Goal: Task Accomplishment & Management: Complete application form

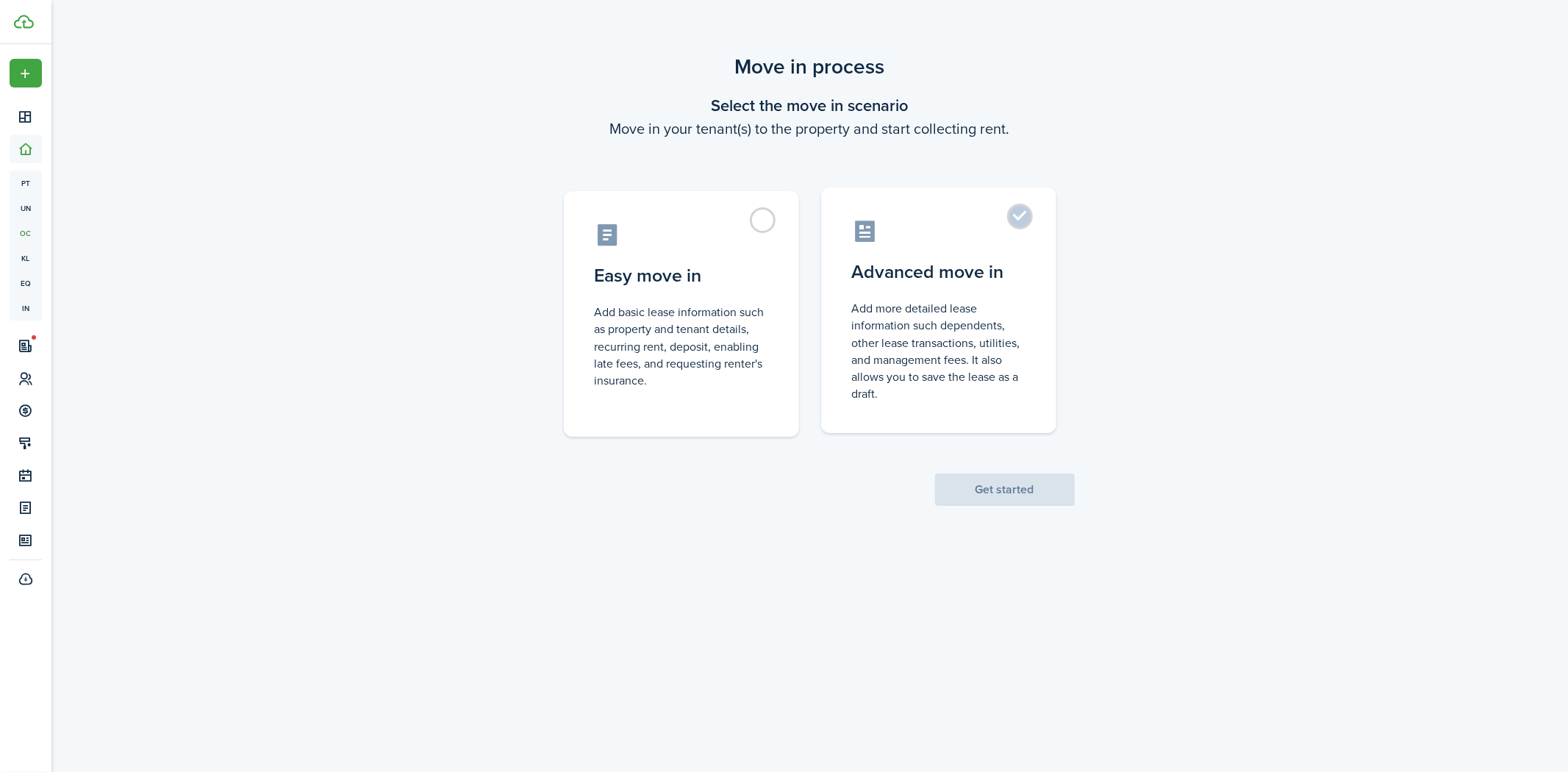
click at [999, 232] on control-radio-card-icon at bounding box center [939, 231] width 173 height 25
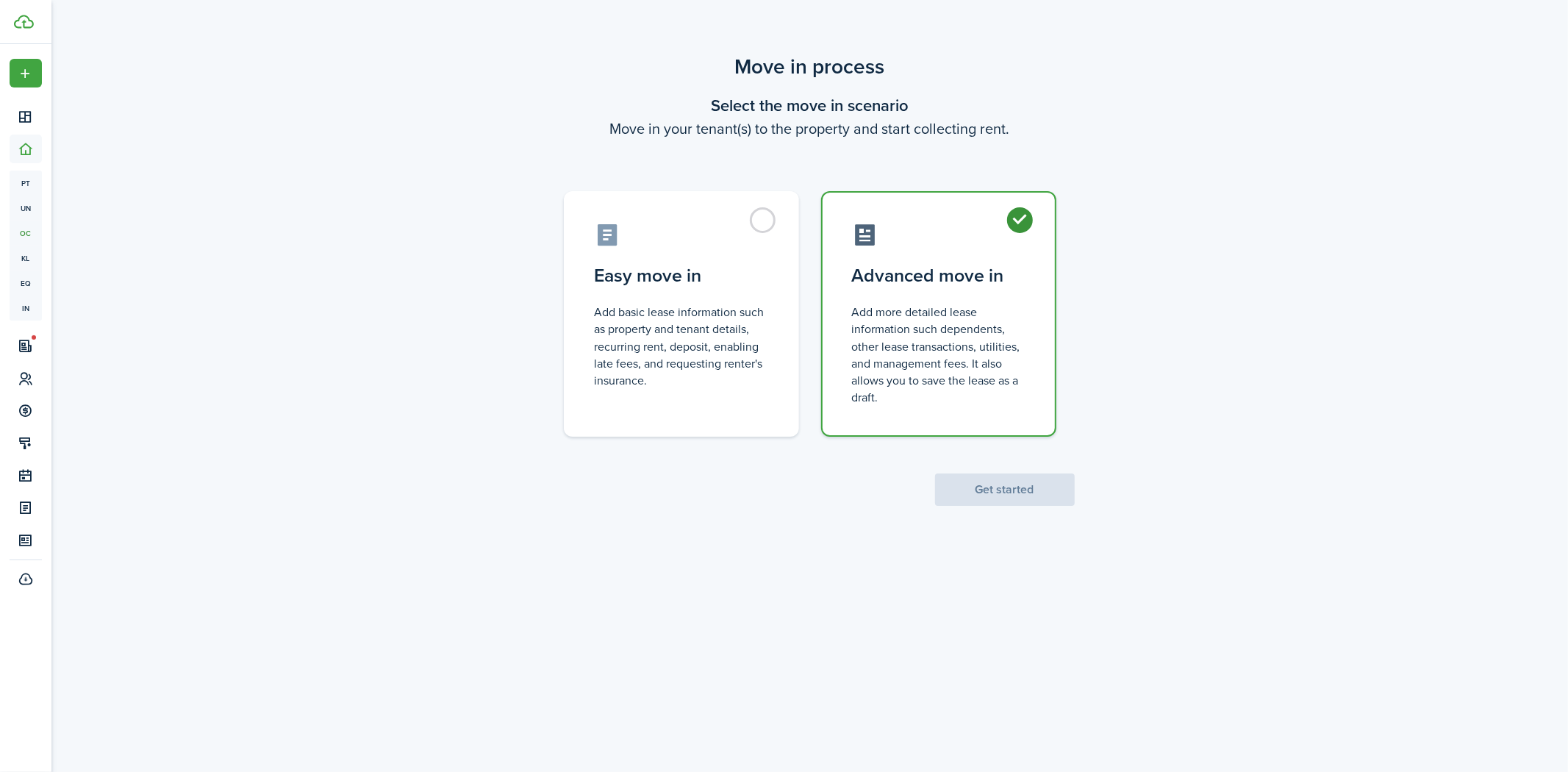
radio input "true"
click at [1005, 488] on button "Get started" at bounding box center [1004, 489] width 139 height 32
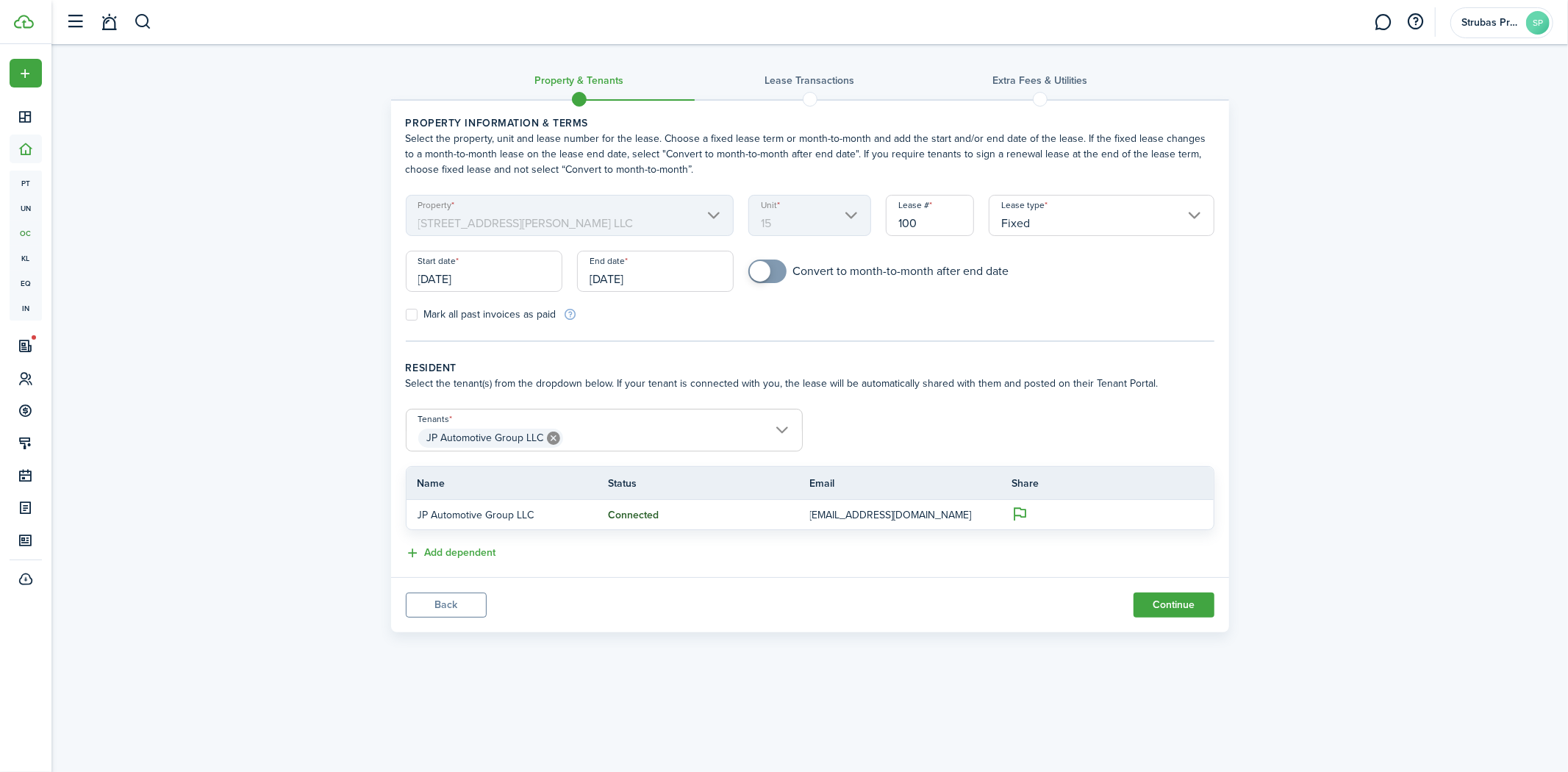
checkbox input "true"
click at [761, 262] on span at bounding box center [760, 271] width 21 height 21
click at [694, 277] on input "[DATE]" at bounding box center [656, 271] width 156 height 41
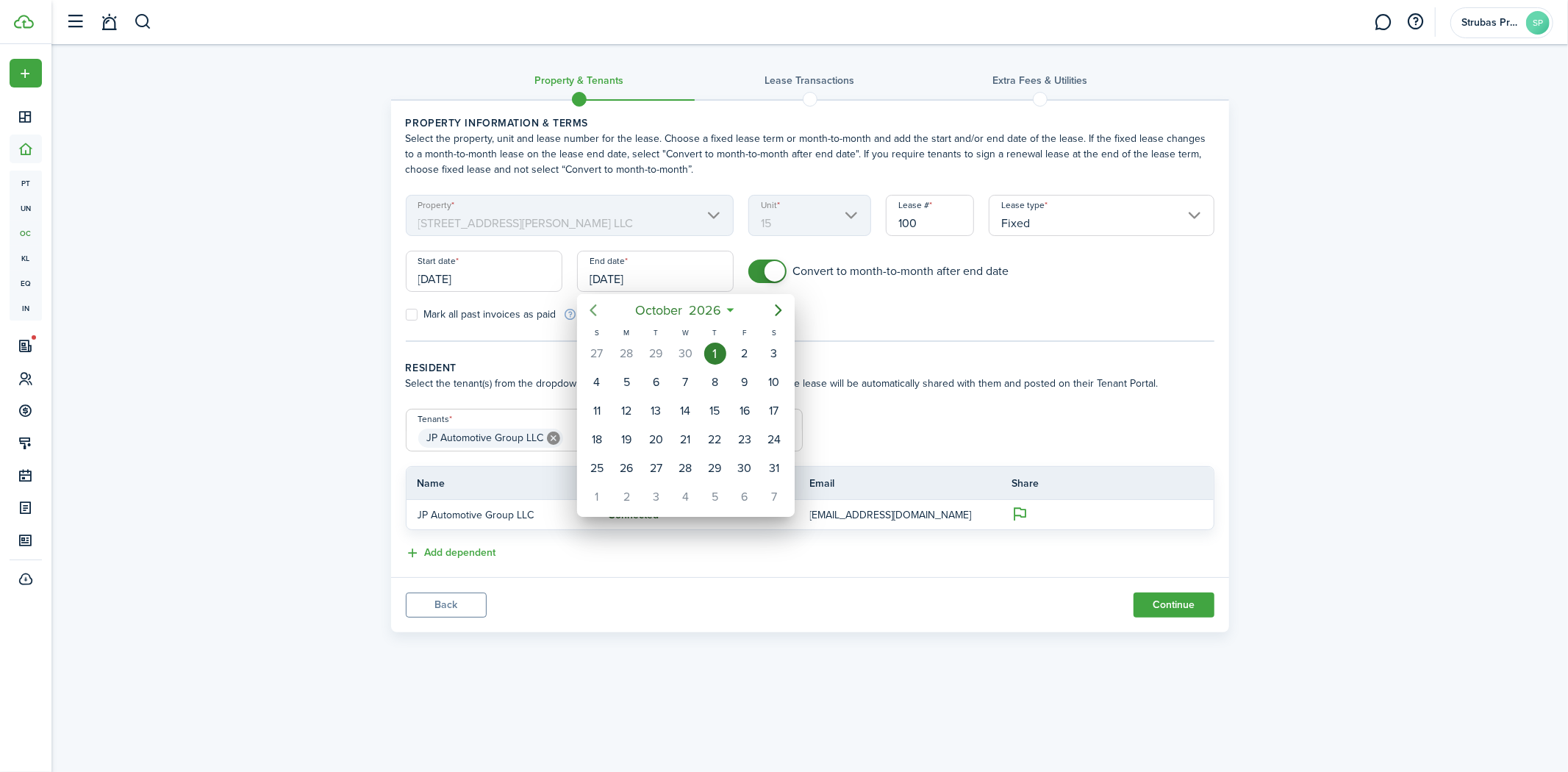
click at [596, 306] on icon "Previous page" at bounding box center [593, 310] width 18 height 18
click at [691, 462] on div "30" at bounding box center [684, 468] width 22 height 22
type input "[DATE]"
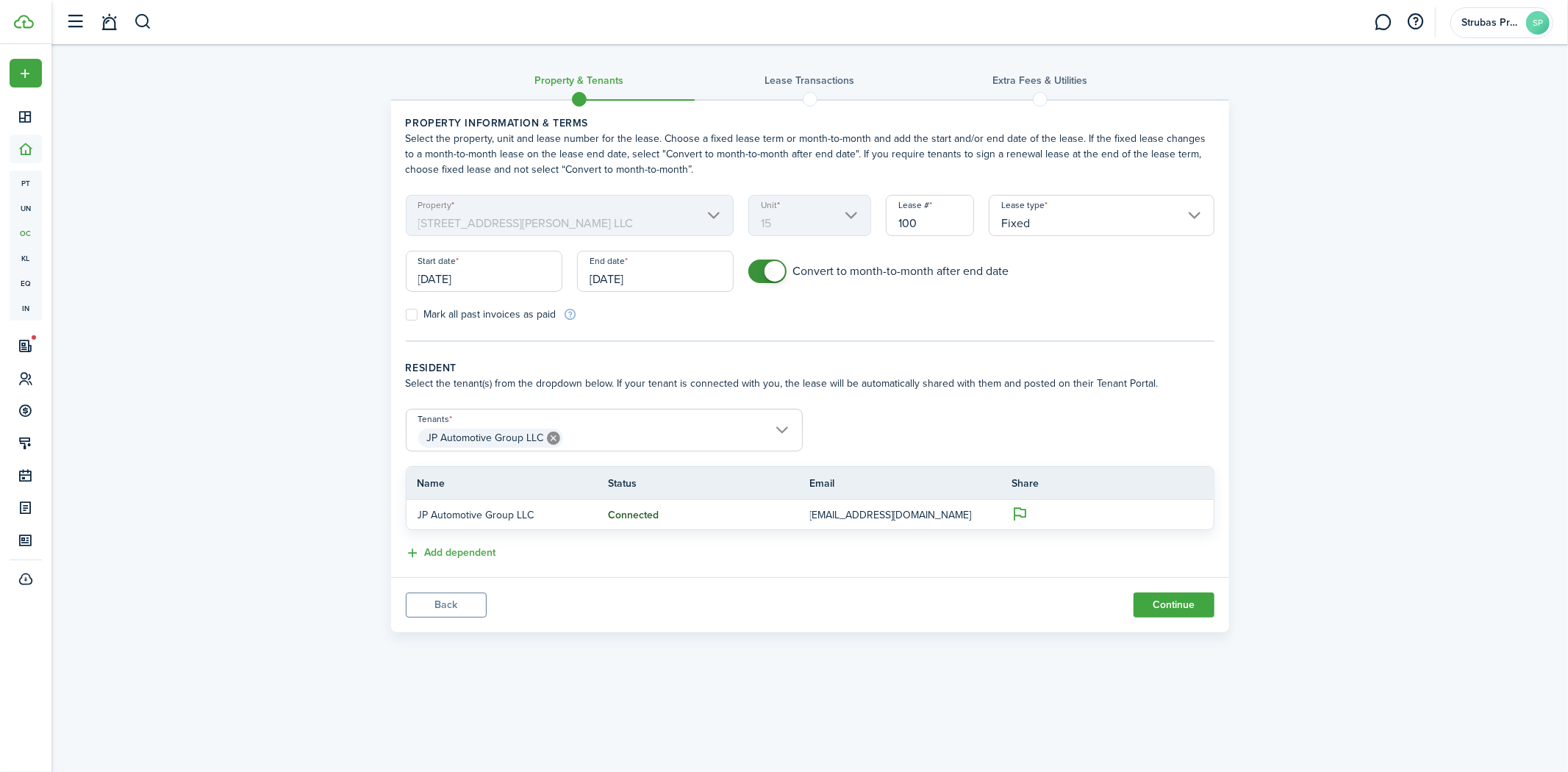
click at [915, 307] on form "Property [STREET_ADDRESS][PERSON_NAME] Lease # 100 Lease type Fixed Start date …" at bounding box center [810, 258] width 824 height 127
click at [1163, 609] on button "Continue" at bounding box center [1174, 605] width 81 height 25
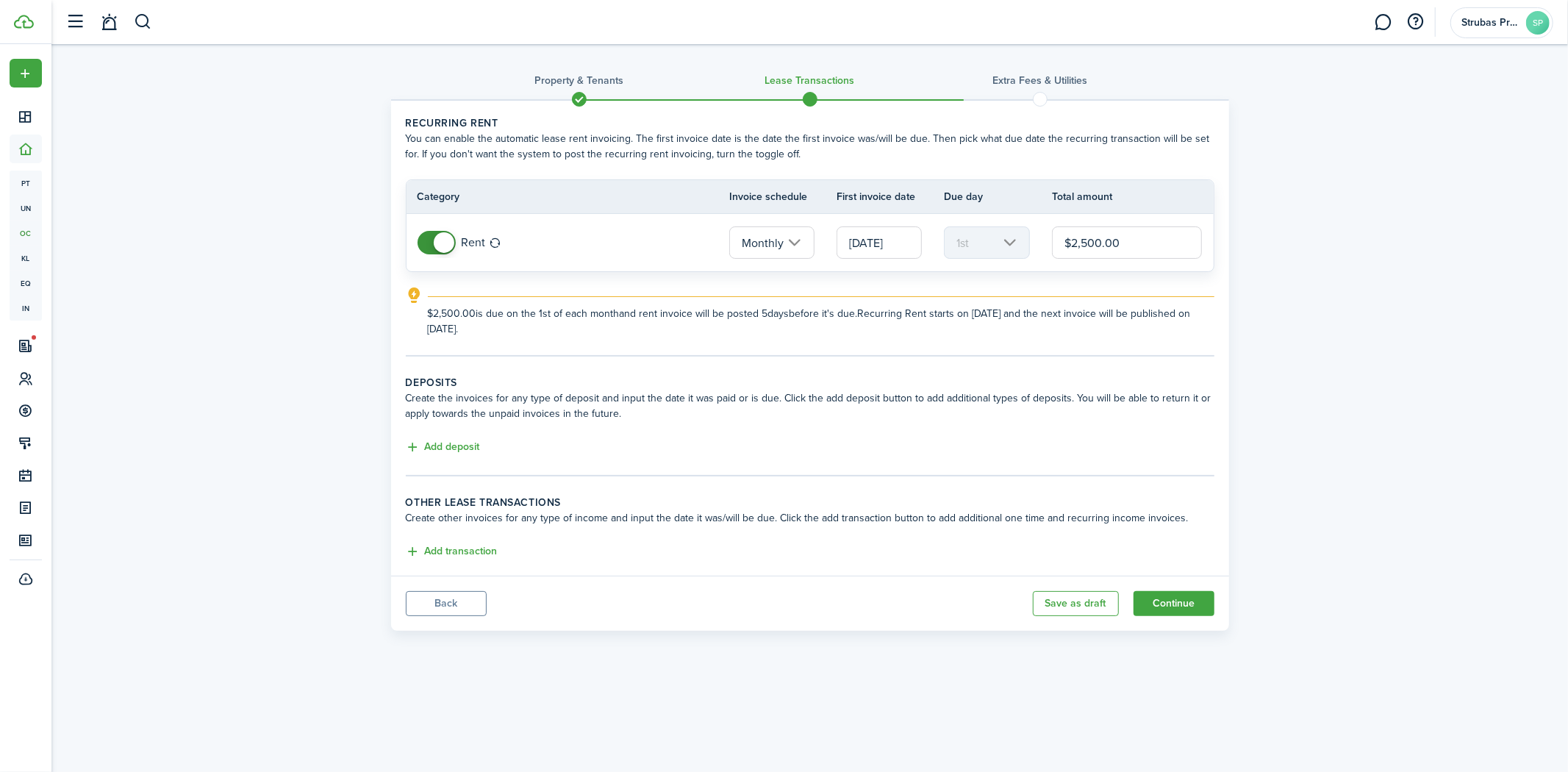
click at [897, 244] on input "[DATE]" at bounding box center [879, 242] width 86 height 32
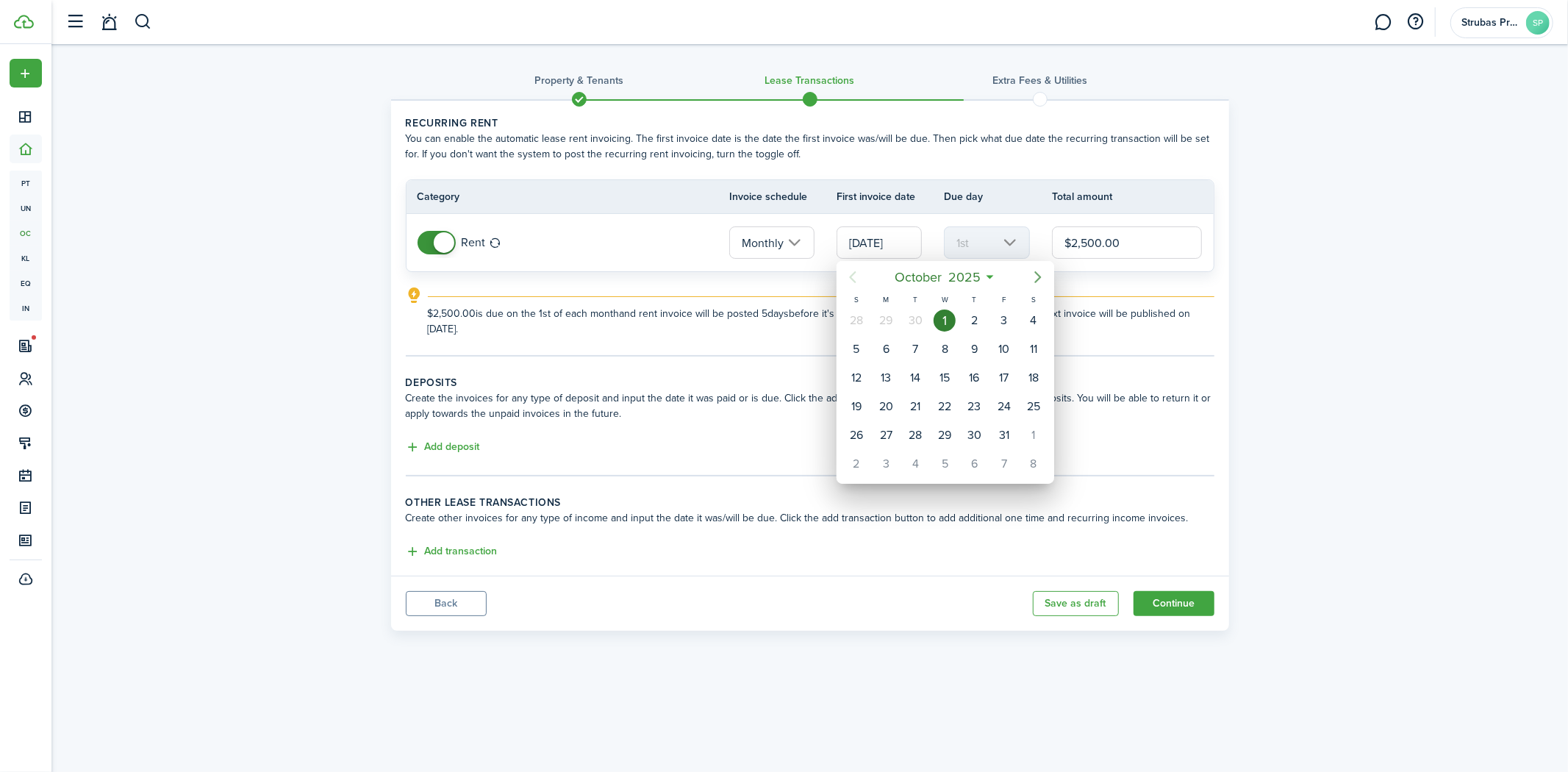
click at [1046, 272] on icon "Next page" at bounding box center [1037, 277] width 18 height 18
click at [879, 326] on div "1" at bounding box center [886, 320] width 22 height 22
type input "[DATE]"
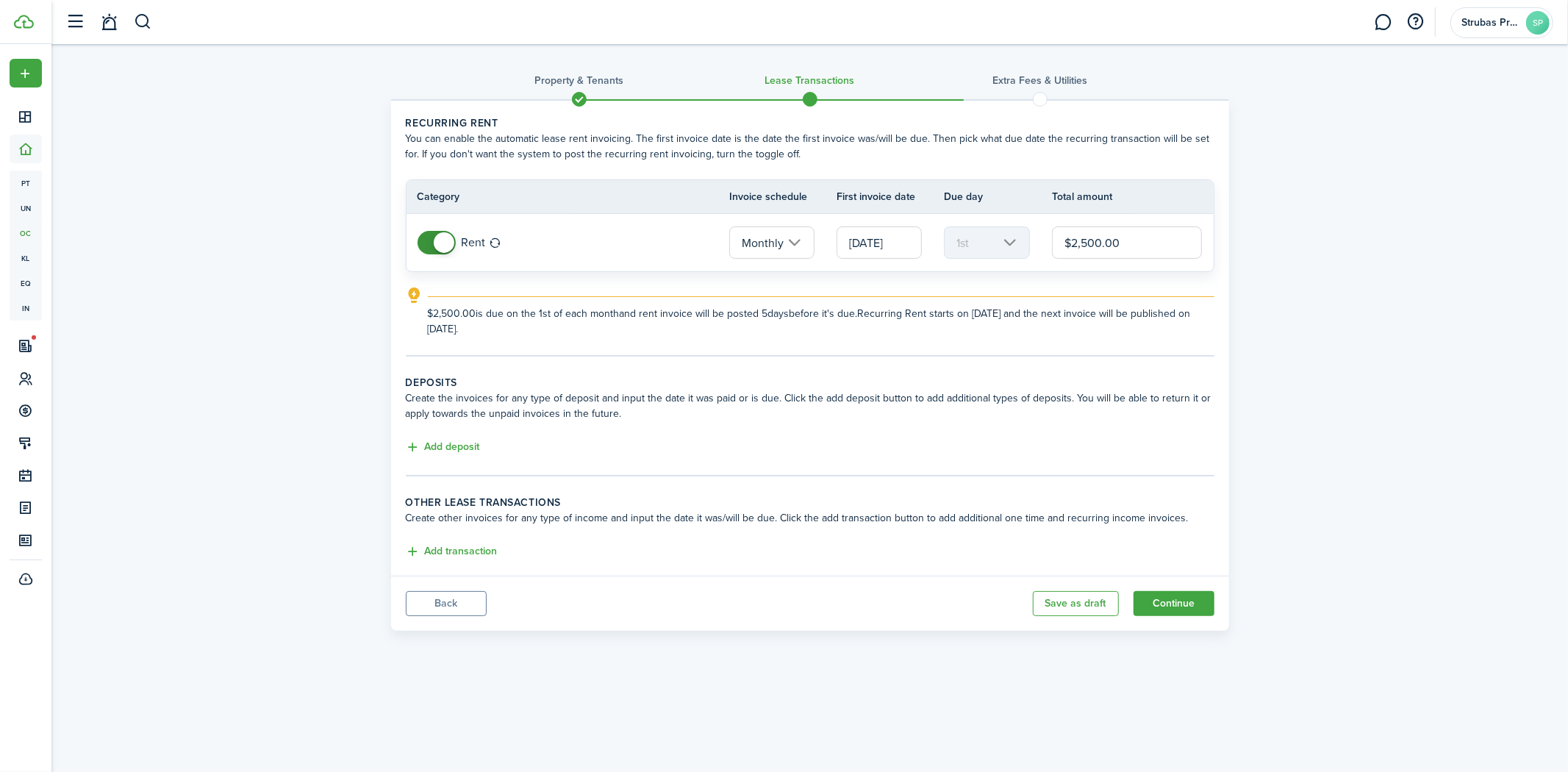
click at [1273, 353] on div "Property & Tenants Lease Transactions Extra fees & Utilities Recurring rent You…" at bounding box center [810, 341] width 1517 height 594
click at [447, 451] on button "Add deposit" at bounding box center [443, 448] width 74 height 17
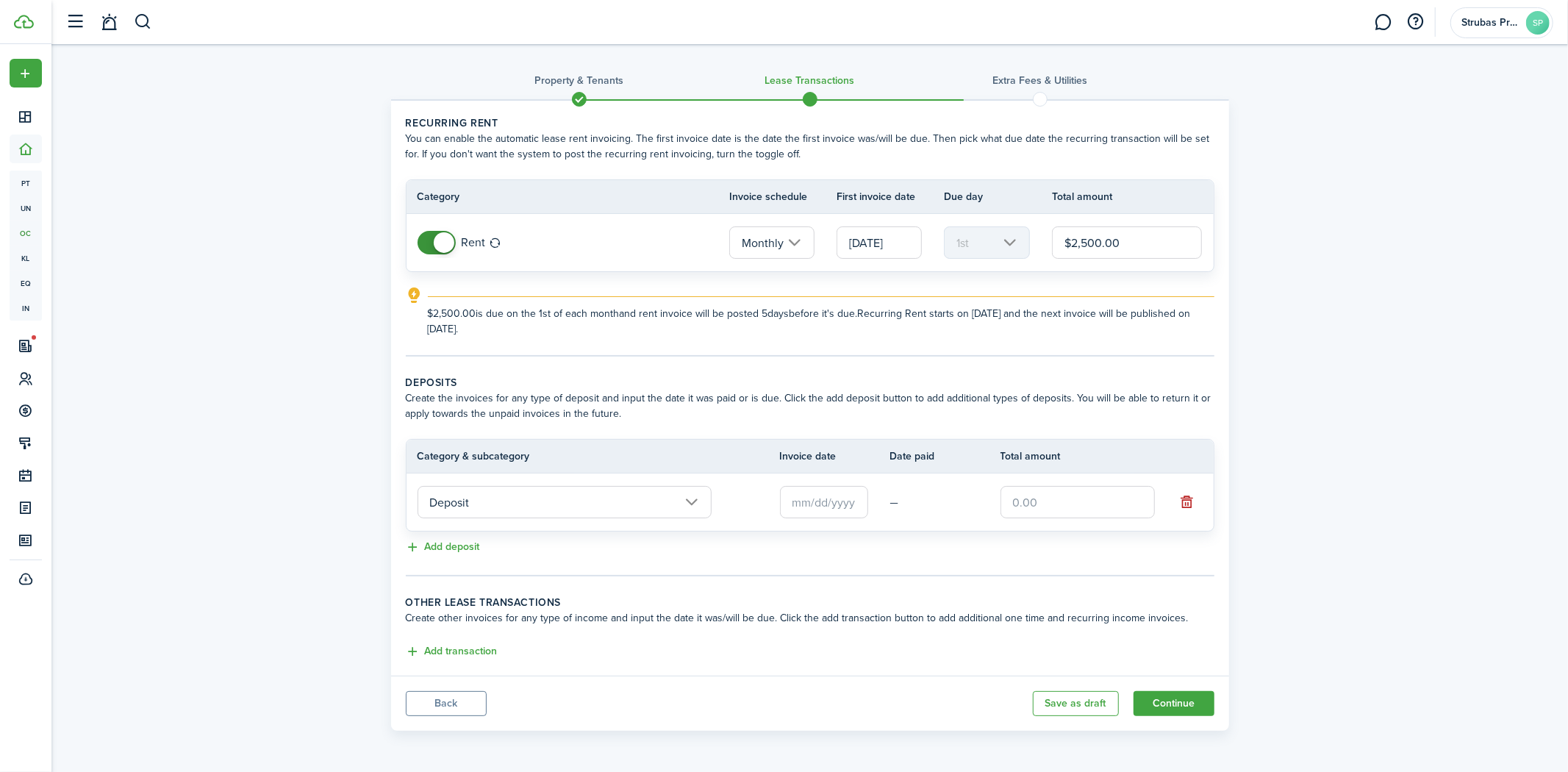
click at [611, 503] on input "Deposit" at bounding box center [564, 502] width 294 height 32
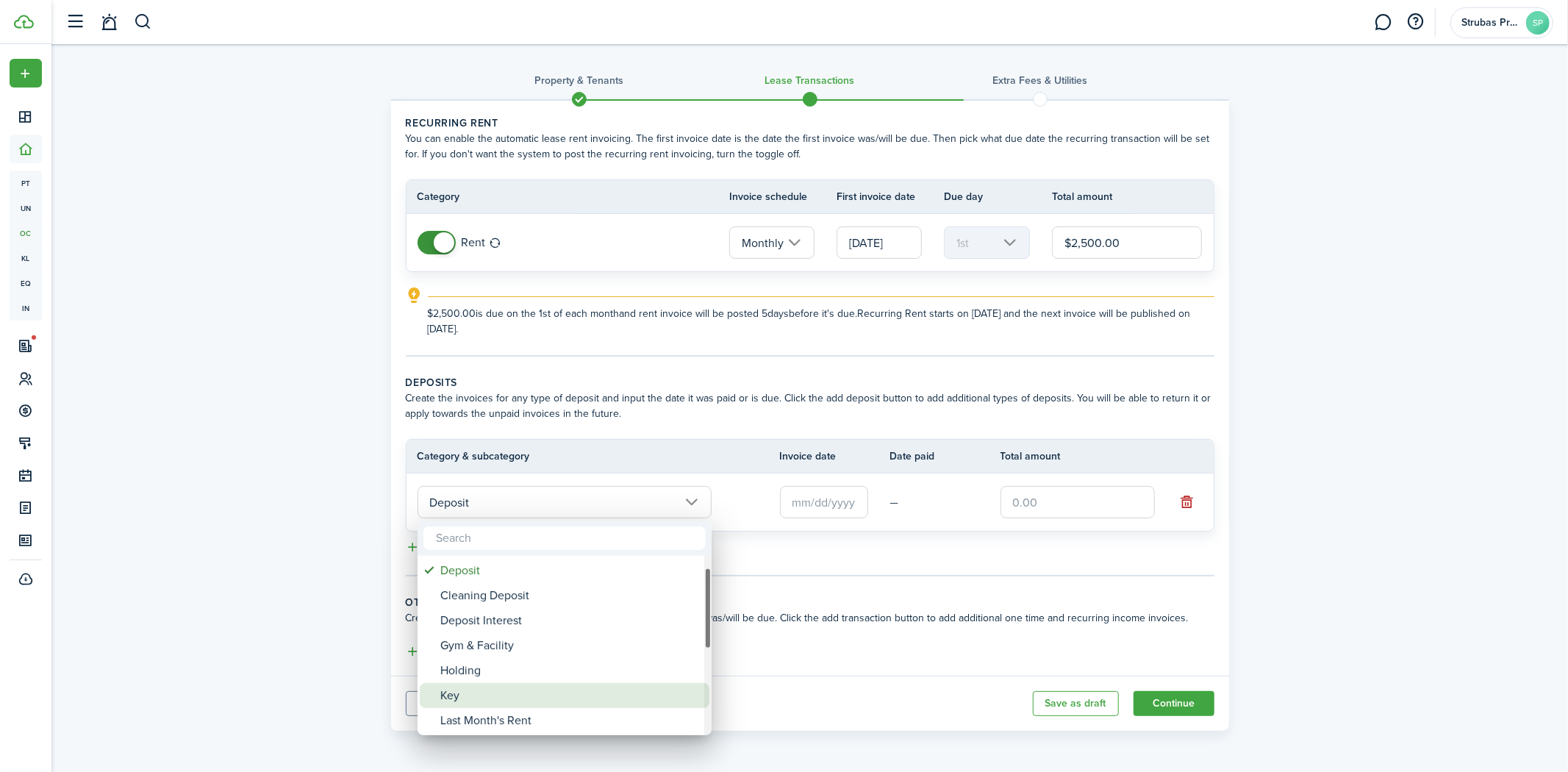
click at [494, 695] on div "Key" at bounding box center [570, 696] width 260 height 25
type input "Deposit / Key"
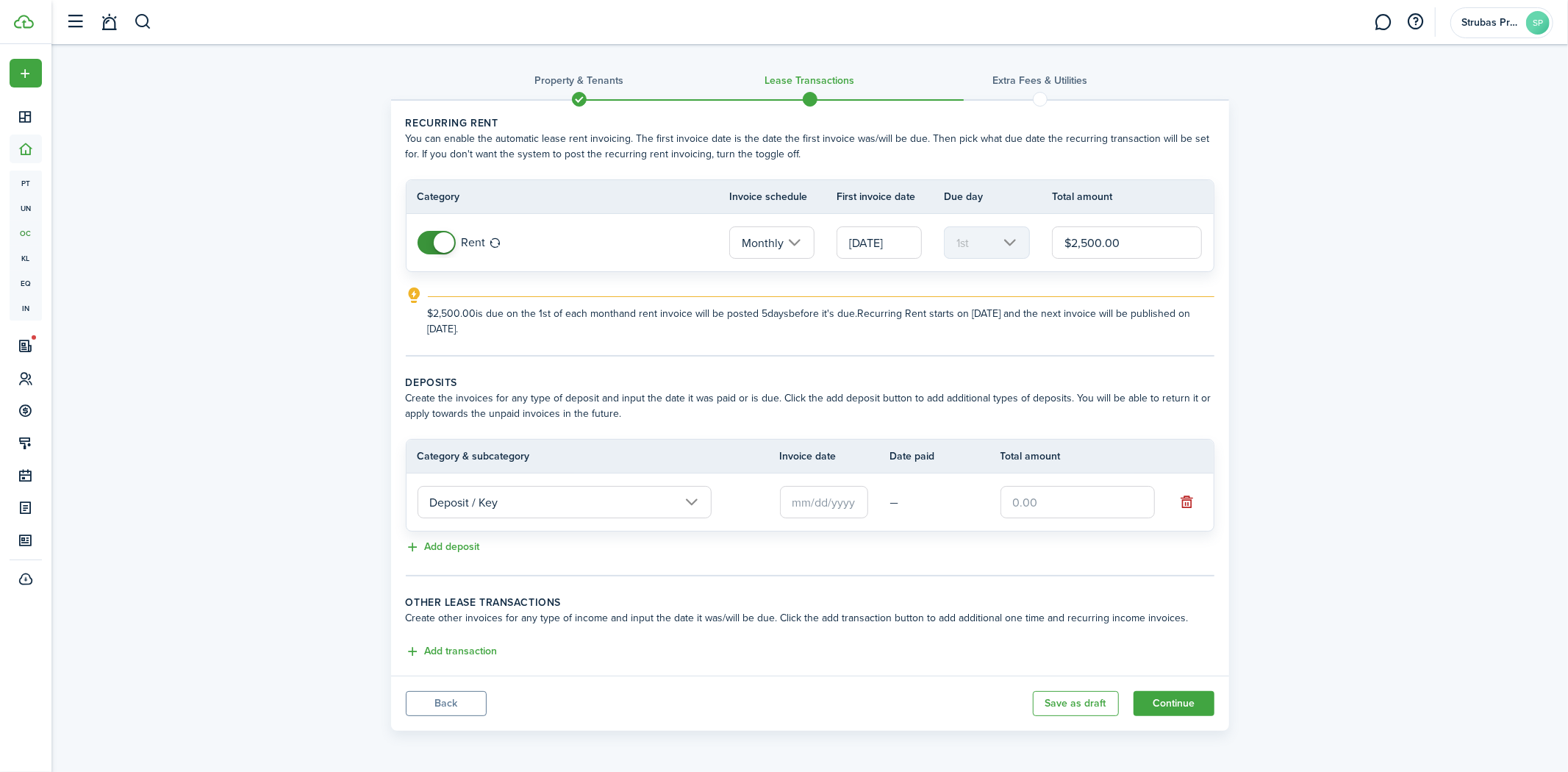
click at [835, 497] on input "text" at bounding box center [825, 502] width 89 height 32
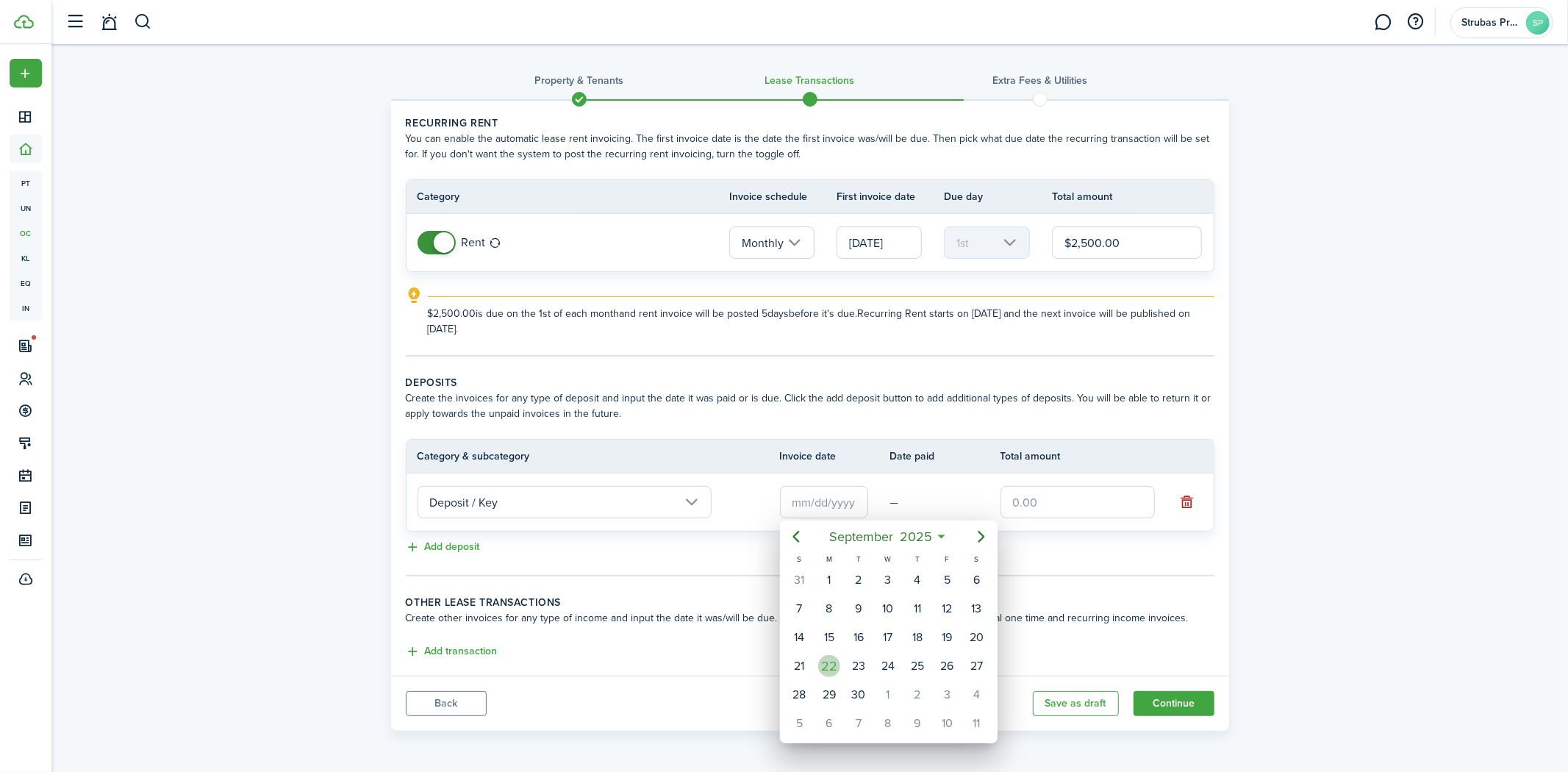
click at [815, 669] on div "22" at bounding box center [829, 666] width 29 height 28
type input "[DATE]"
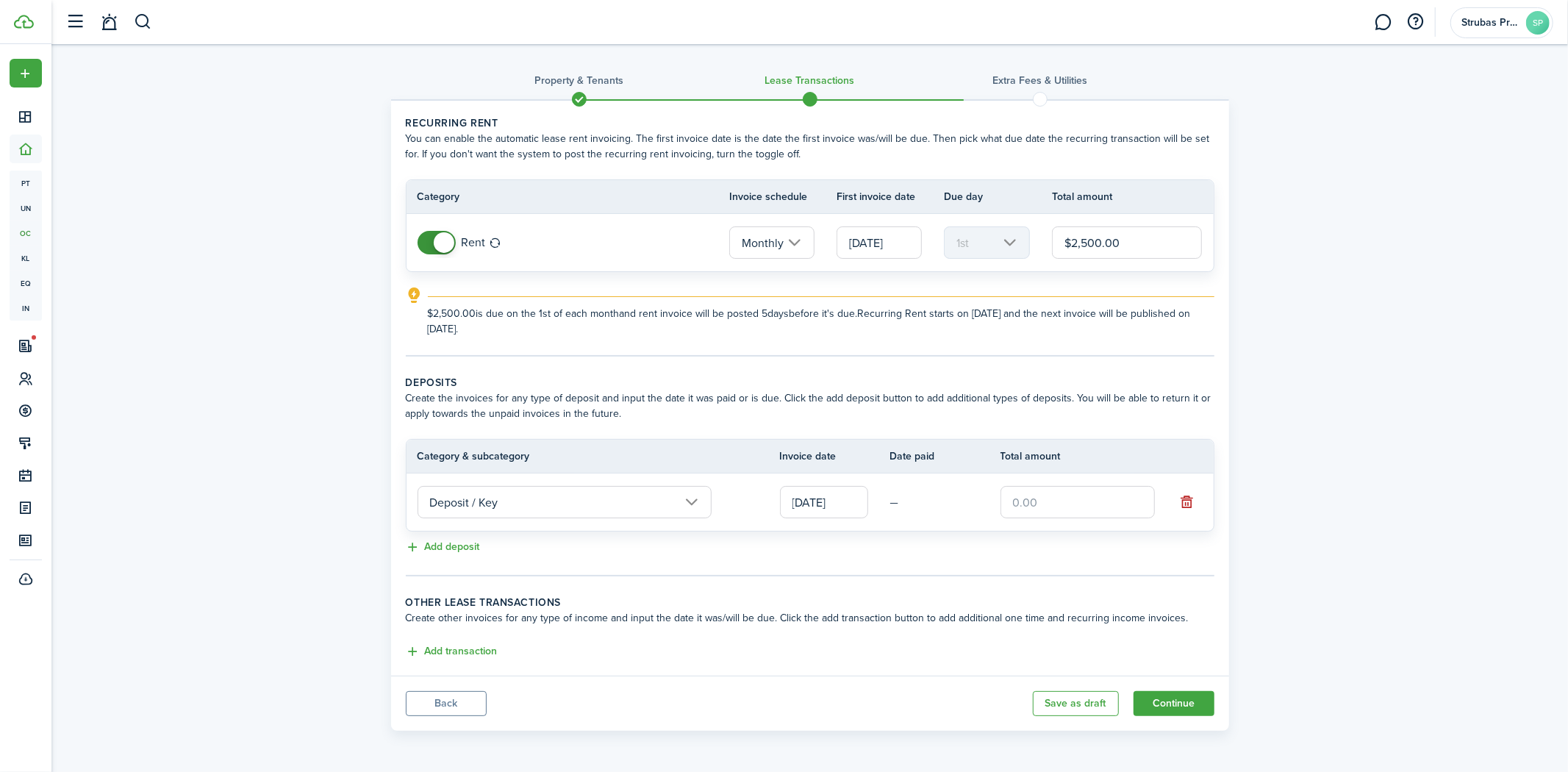
click at [1039, 502] on input "text" at bounding box center [1078, 502] width 155 height 32
type input "$200.00"
click at [430, 548] on button "Add deposit" at bounding box center [443, 548] width 74 height 17
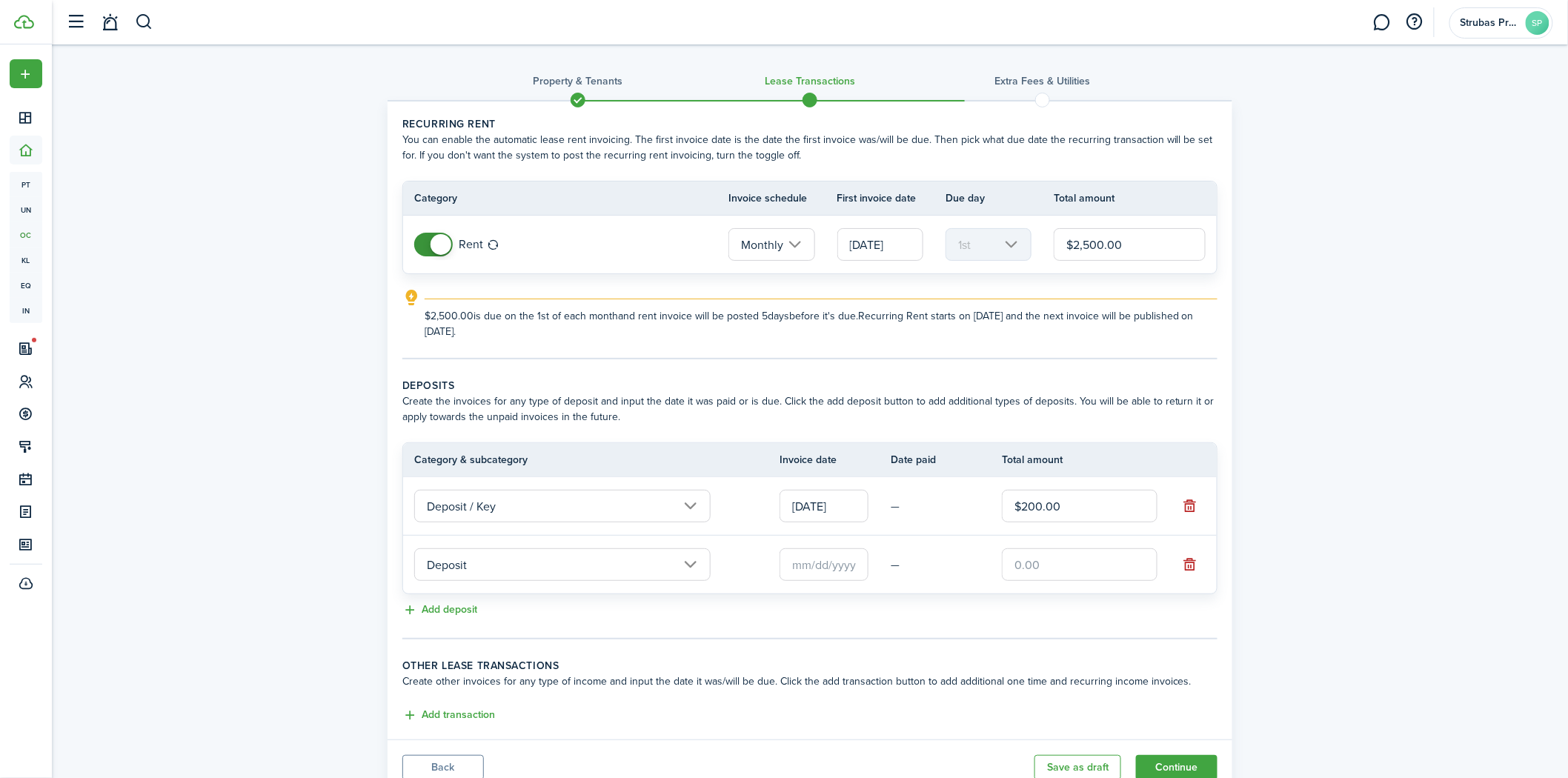
click at [557, 559] on input "Deposit" at bounding box center [562, 564] width 296 height 32
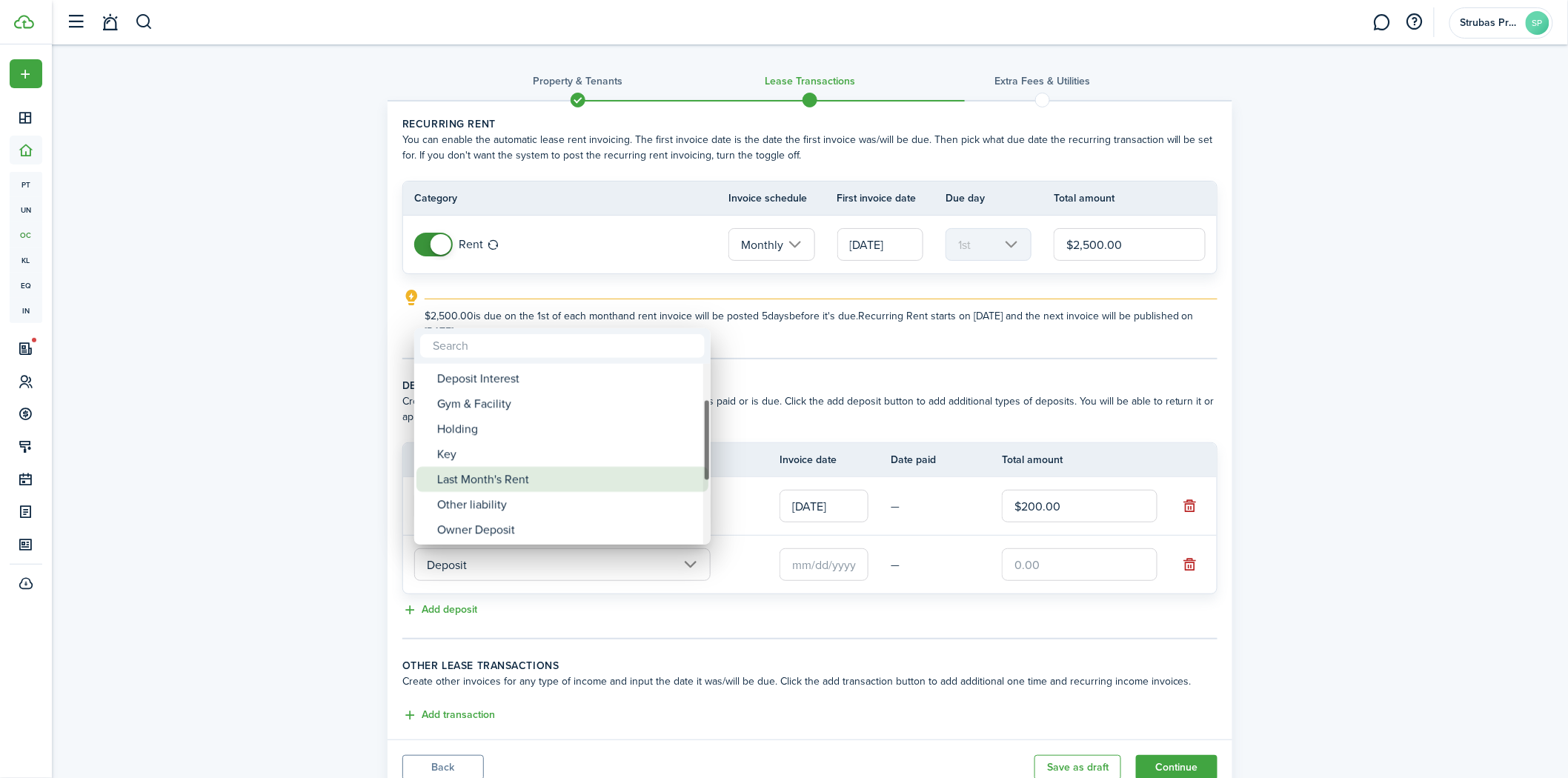
click at [524, 482] on div "Last Month's Rent" at bounding box center [568, 480] width 262 height 26
type input "Deposit / Last Month's Rent"
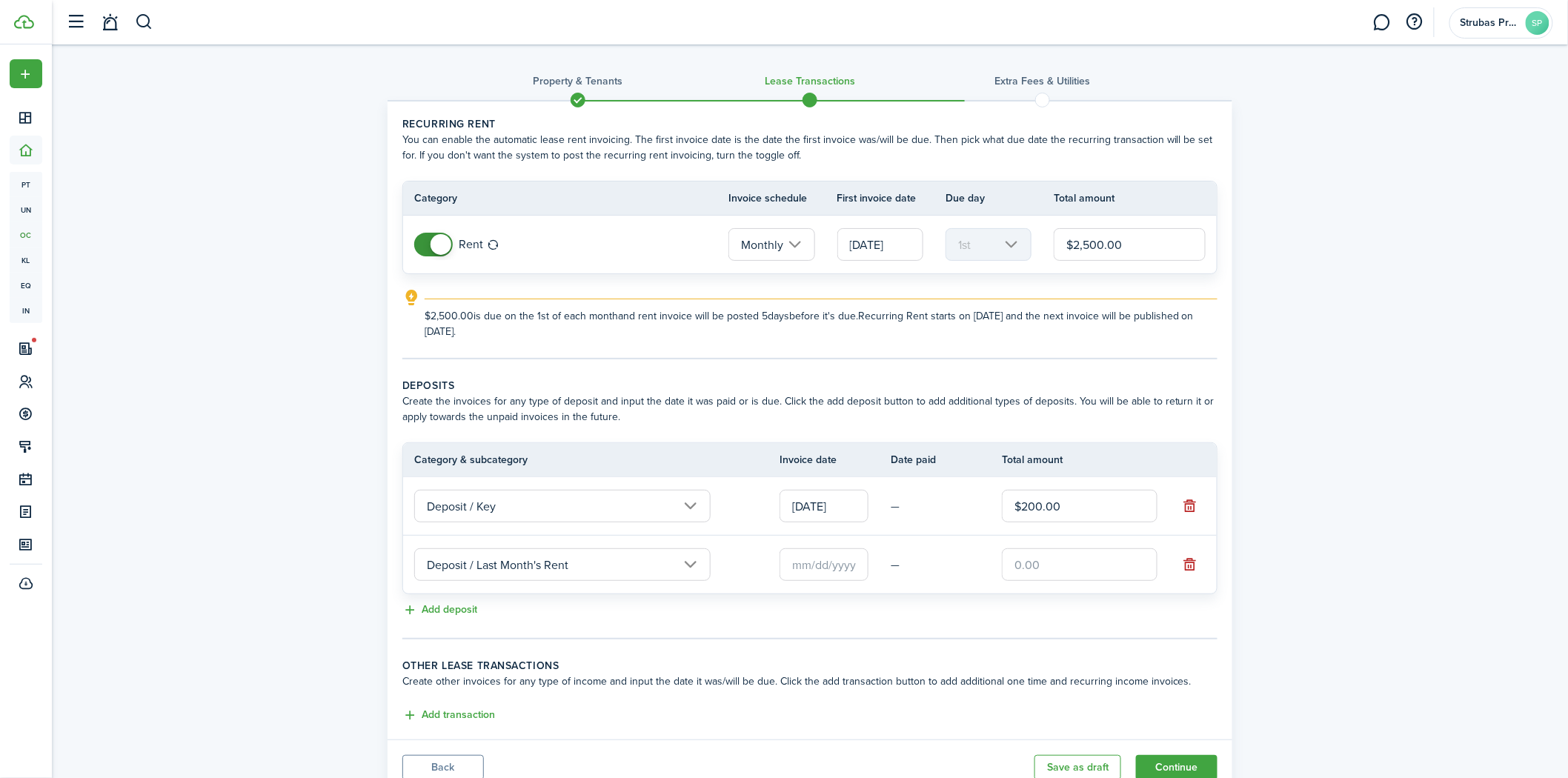
click at [827, 569] on input "text" at bounding box center [824, 564] width 89 height 32
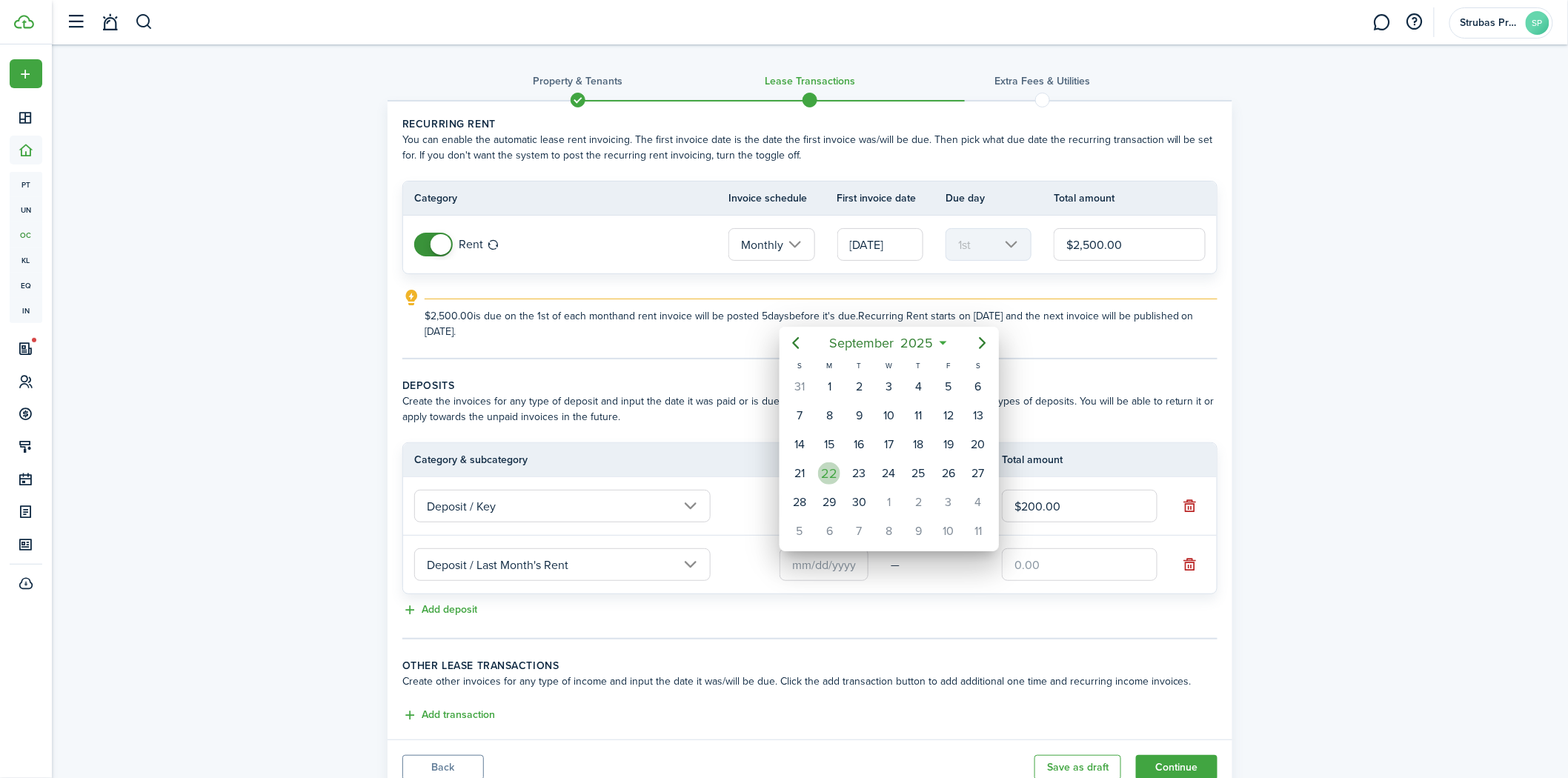
click at [831, 471] on div "22" at bounding box center [828, 473] width 22 height 22
type input "[DATE]"
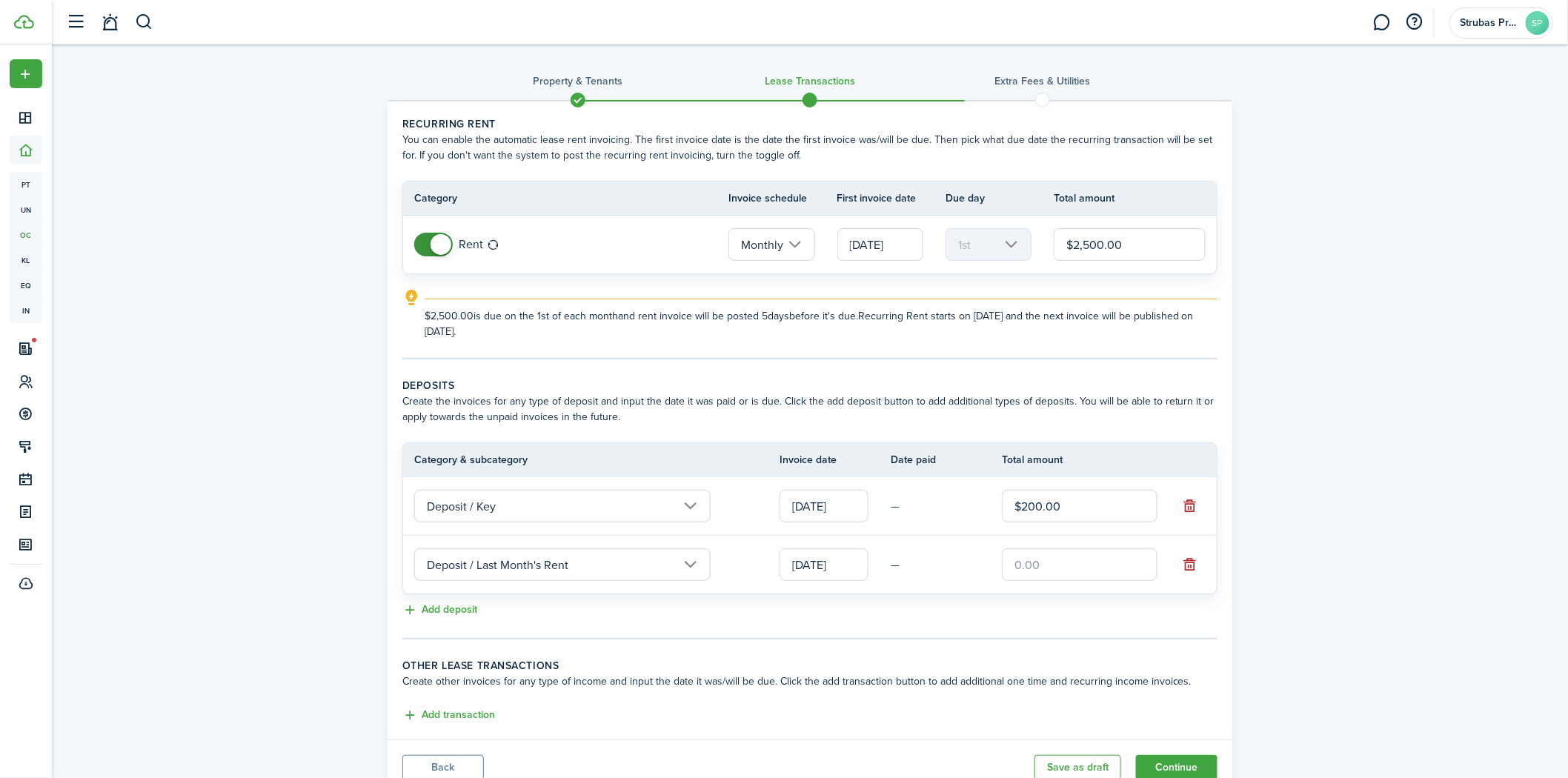
click at [1032, 565] on input "text" at bounding box center [1080, 564] width 156 height 32
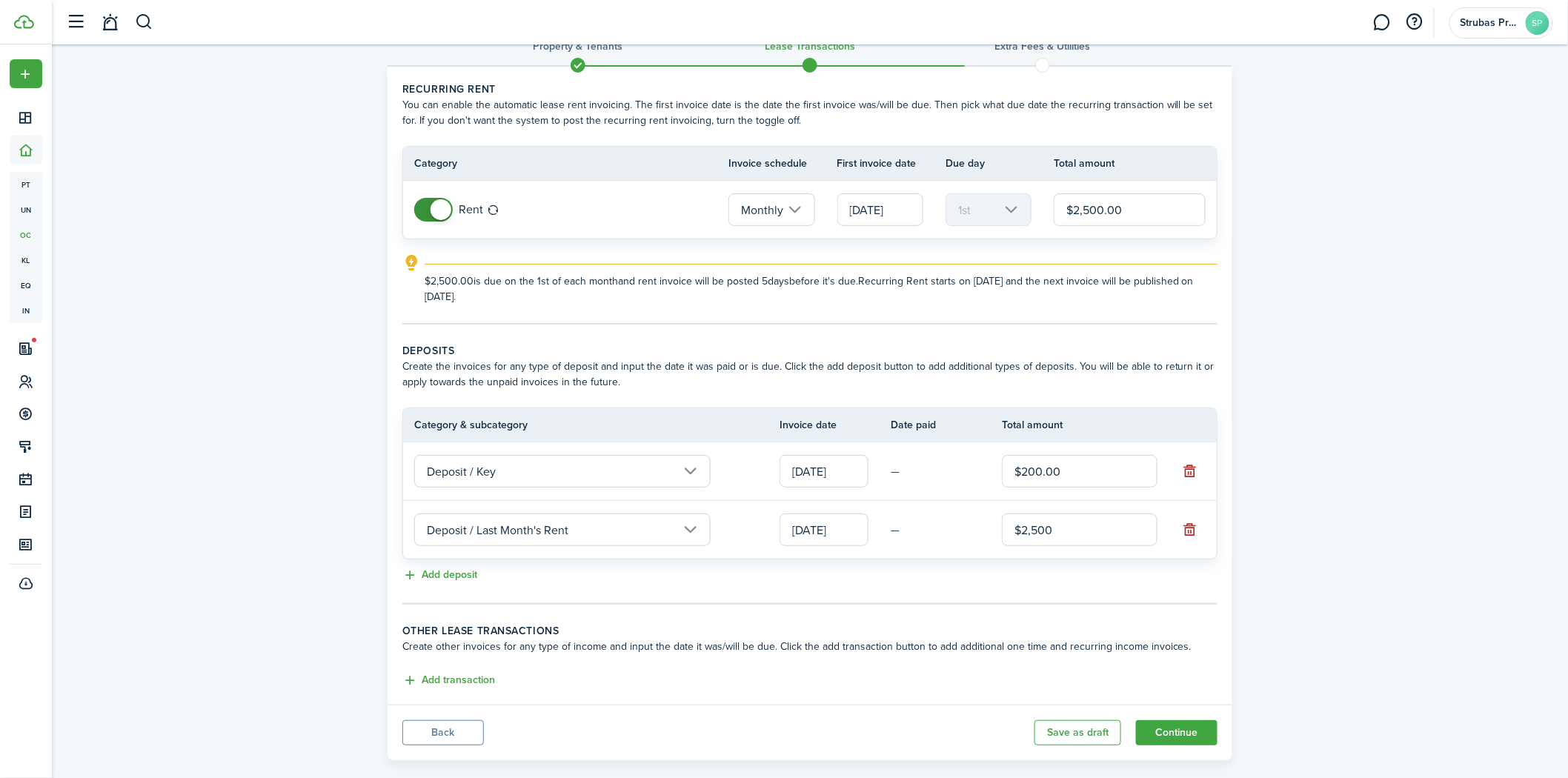
scroll to position [55, 0]
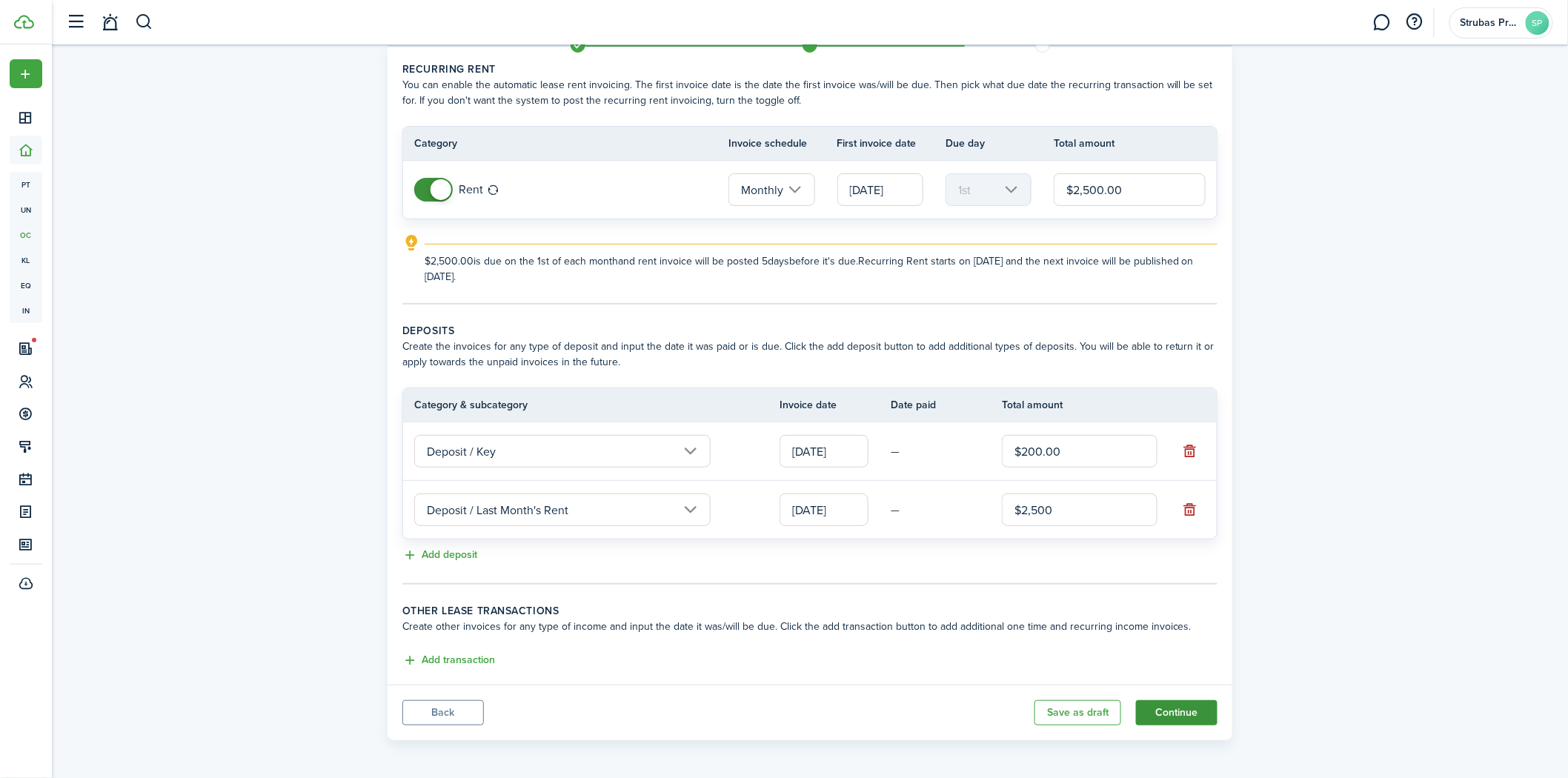
type input "$2,500.00"
click at [1159, 708] on button "Continue" at bounding box center [1177, 712] width 82 height 26
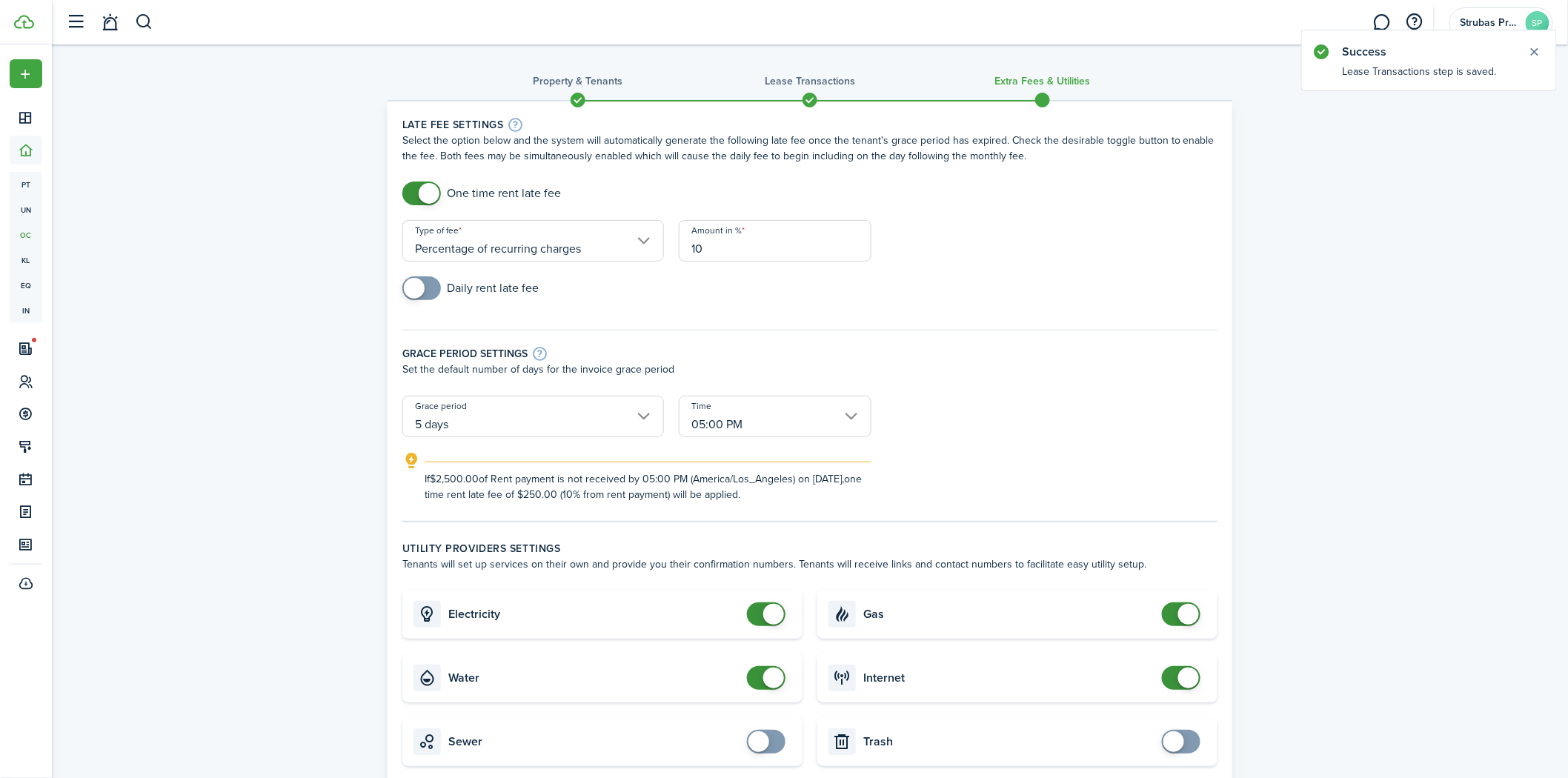
scroll to position [329, 0]
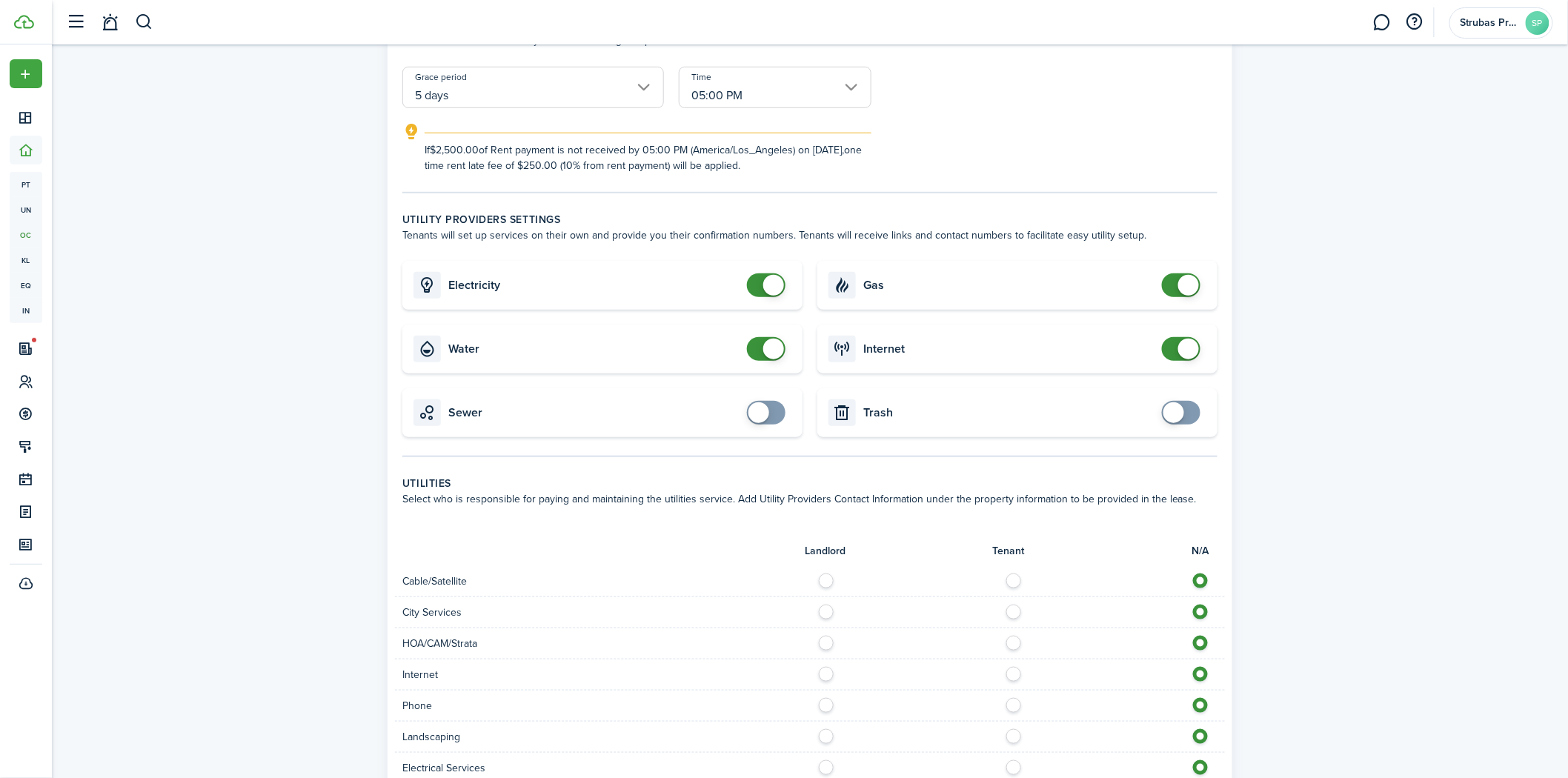
checkbox input "false"
click at [762, 346] on span at bounding box center [766, 349] width 15 height 24
checkbox input "false"
click at [1184, 282] on span at bounding box center [1189, 285] width 21 height 21
click at [1195, 337] on input "checkbox" at bounding box center [1183, 349] width 45 height 24
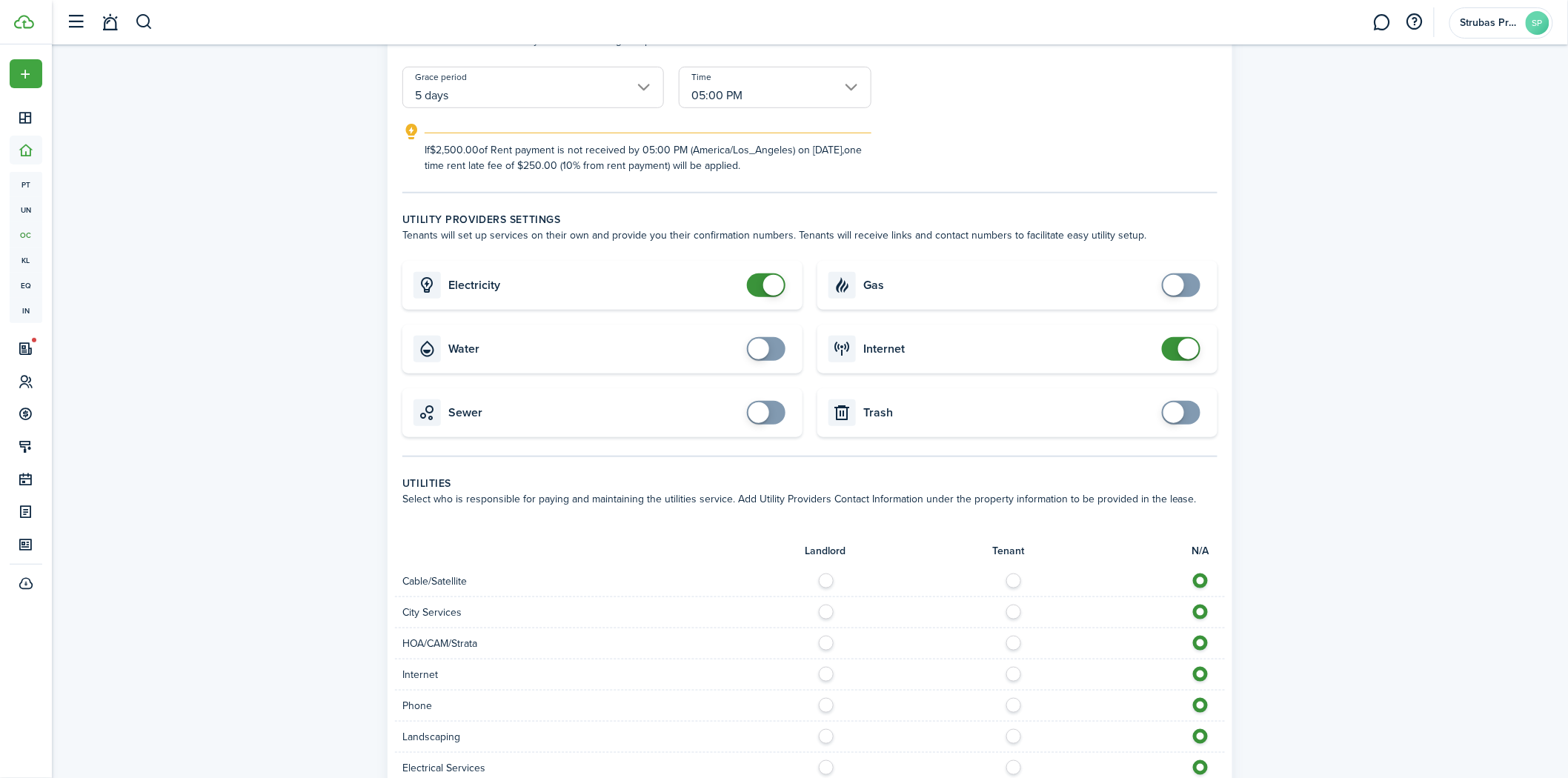
checkbox input "false"
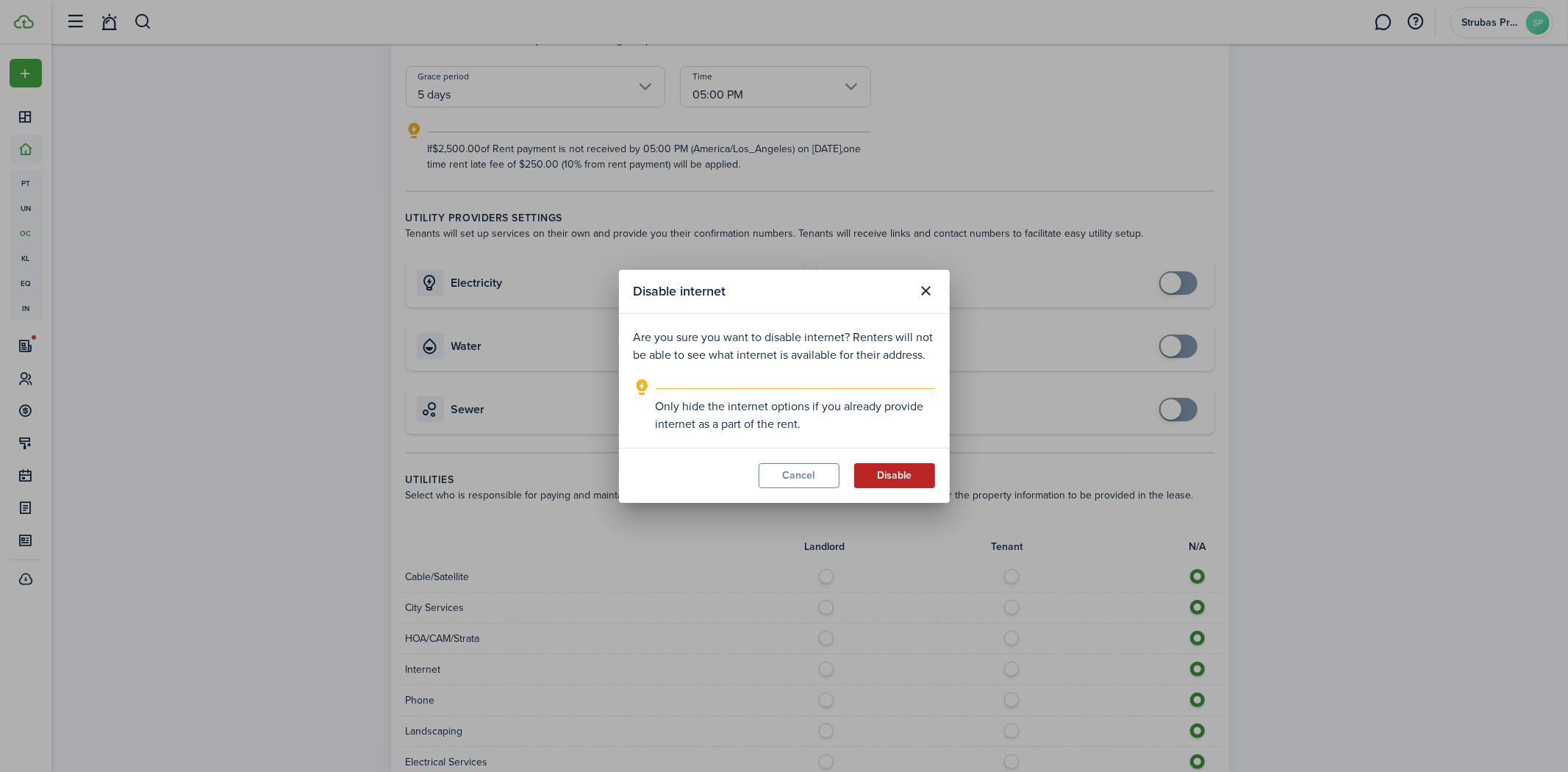
click at [897, 476] on button "Disable" at bounding box center [895, 476] width 81 height 25
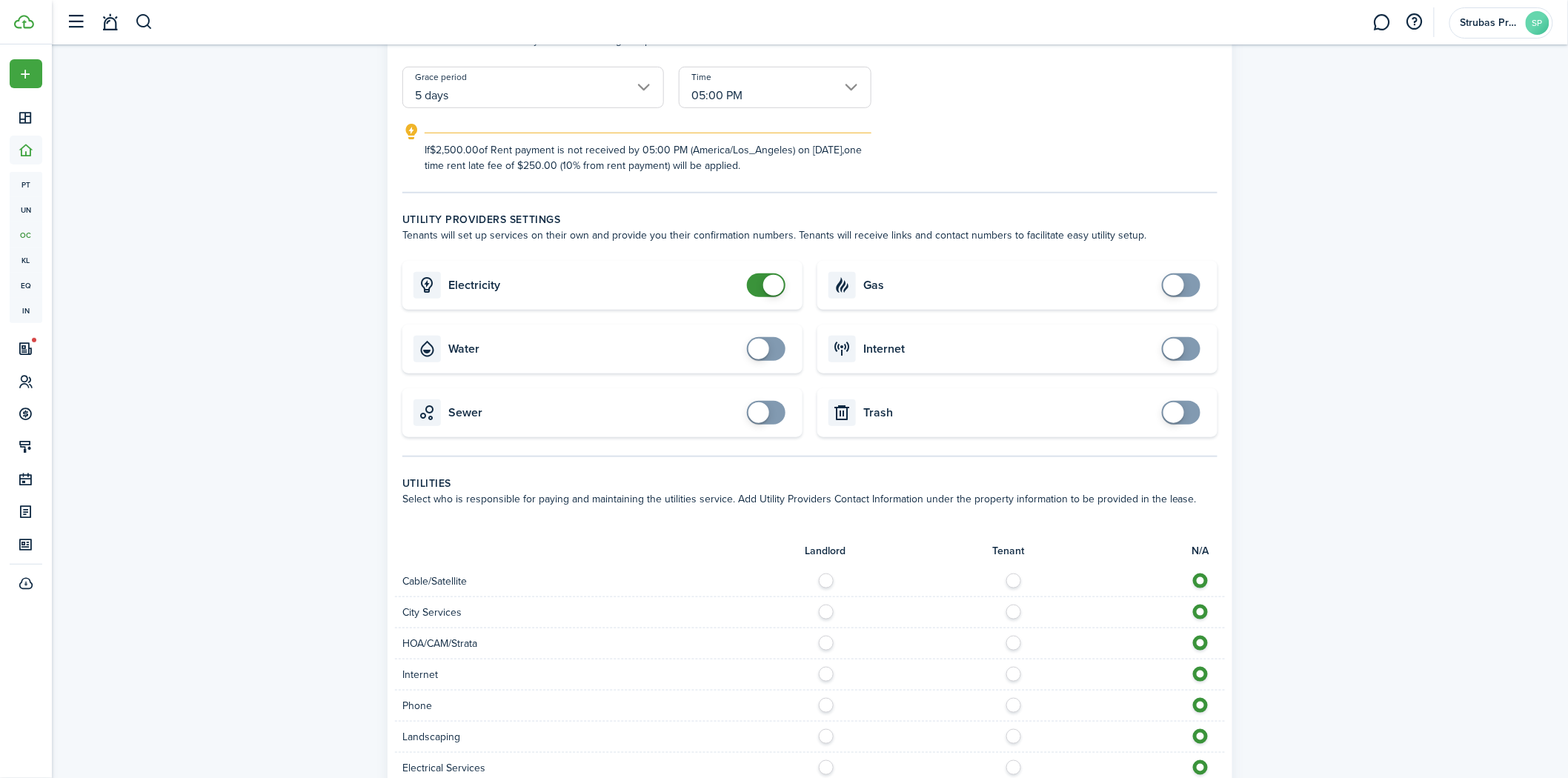
checkbox input "false"
click at [771, 282] on span at bounding box center [774, 285] width 21 height 21
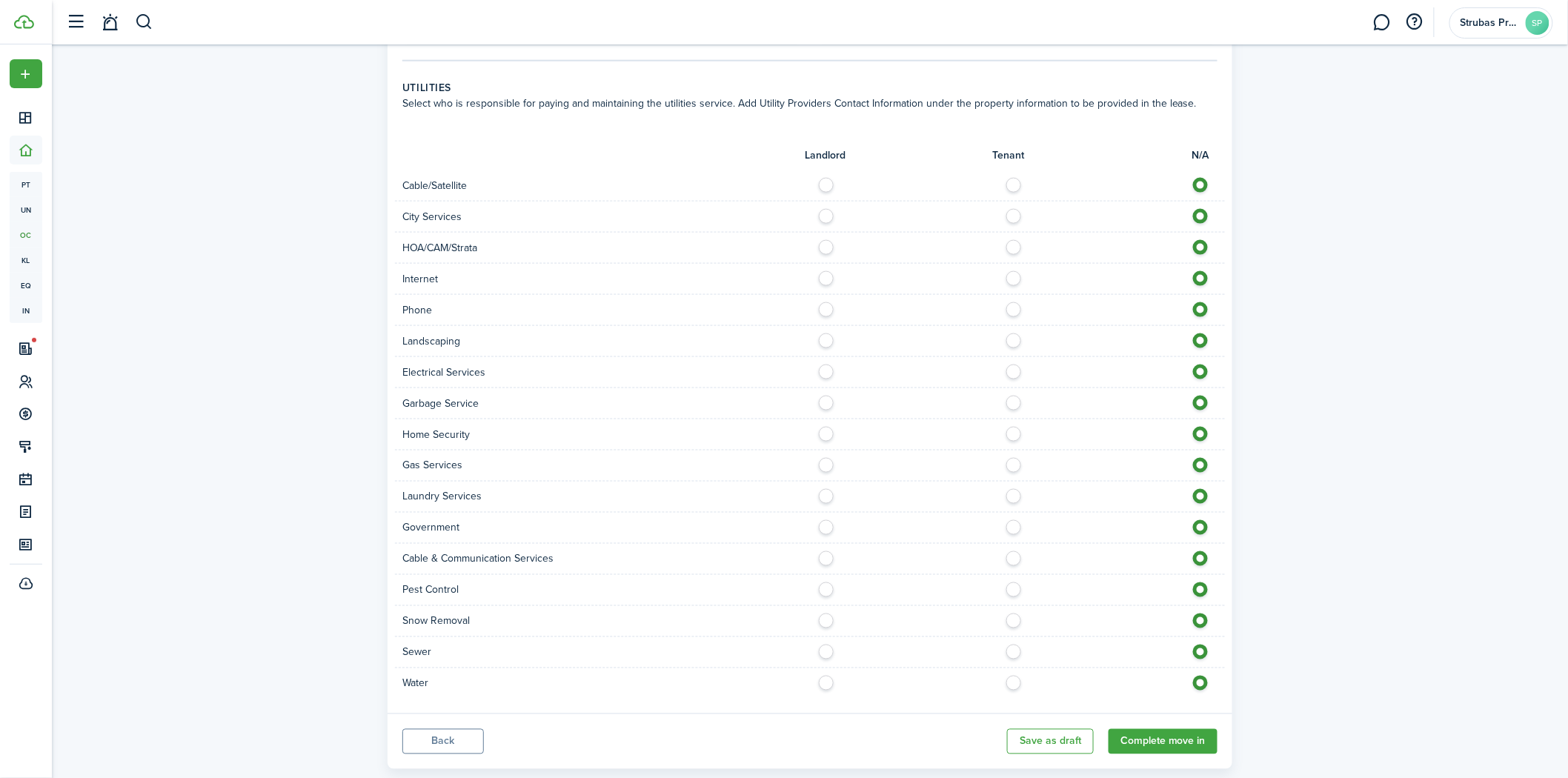
scroll to position [756, 0]
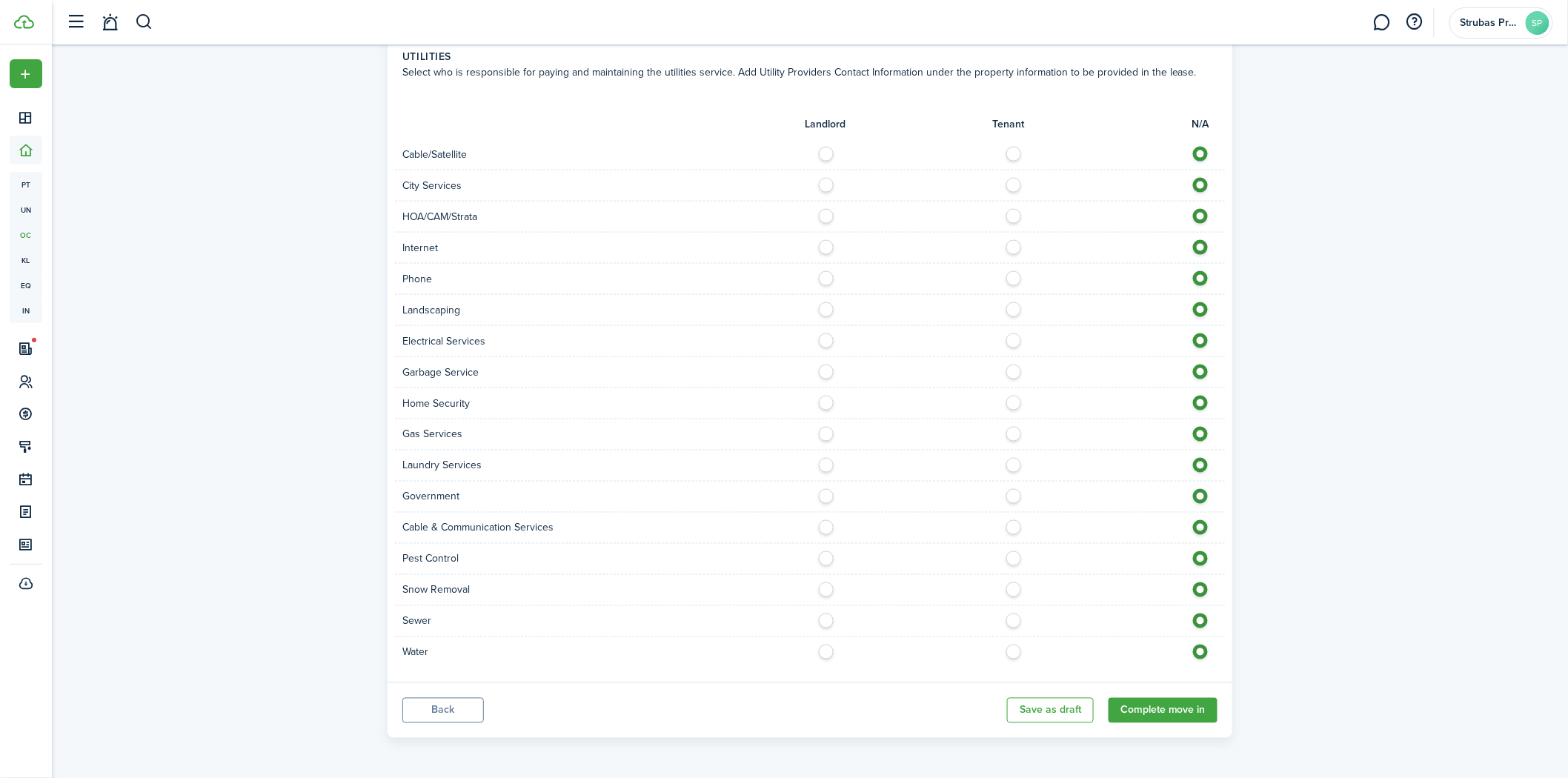
click at [1017, 248] on label at bounding box center [1017, 244] width 26 height 8
radio input "true"
click at [824, 181] on label at bounding box center [830, 181] width 26 height 8
radio input "true"
click at [1020, 337] on label at bounding box center [1017, 337] width 26 height 8
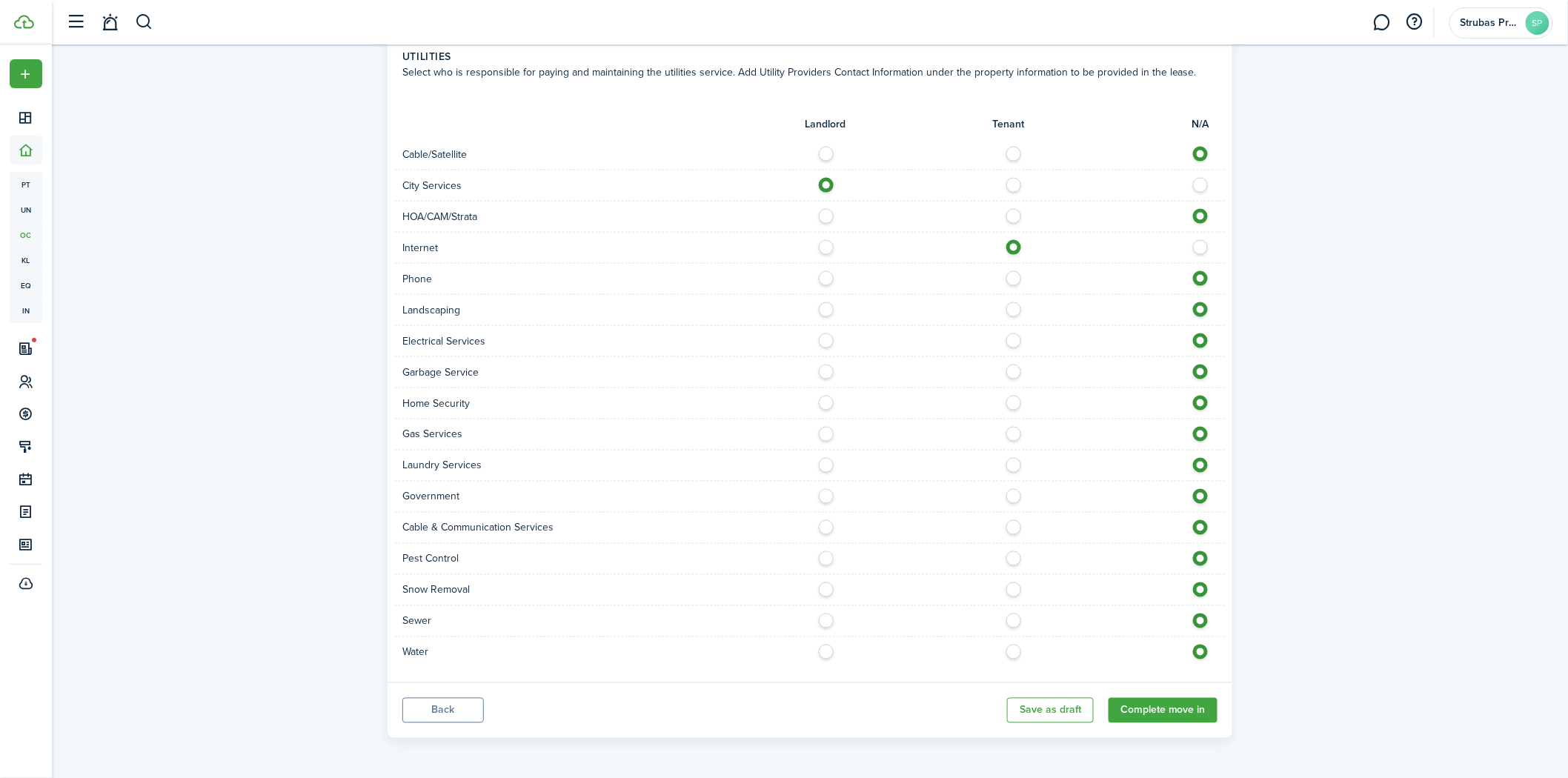
radio input "true"
click at [828, 372] on label at bounding box center [830, 369] width 26 height 8
radio input "true"
click at [824, 618] on label at bounding box center [830, 617] width 26 height 8
radio input "true"
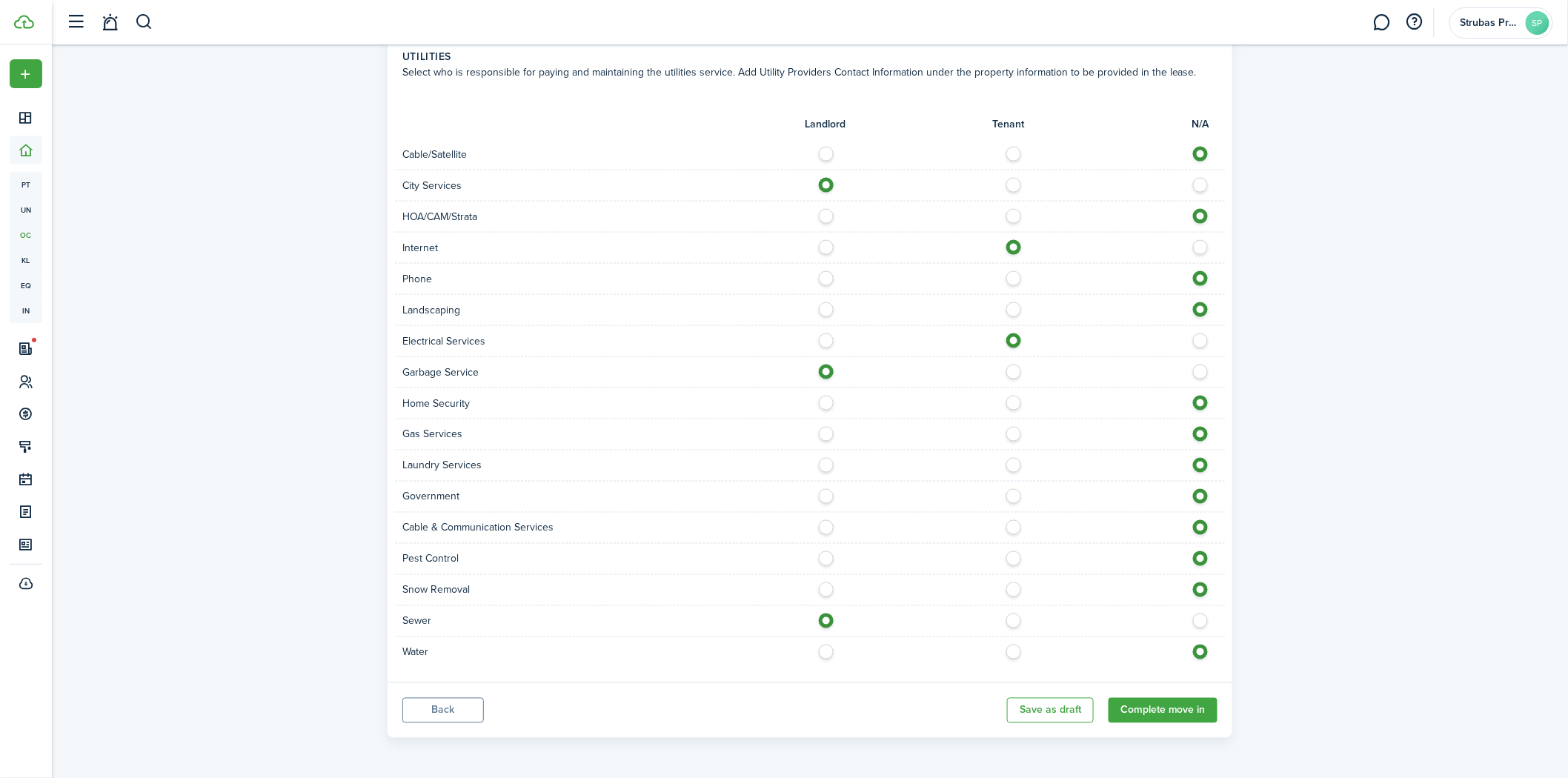
click at [826, 650] on label at bounding box center [830, 649] width 26 height 8
radio input "true"
click at [1164, 713] on button "Complete move in" at bounding box center [1162, 711] width 109 height 26
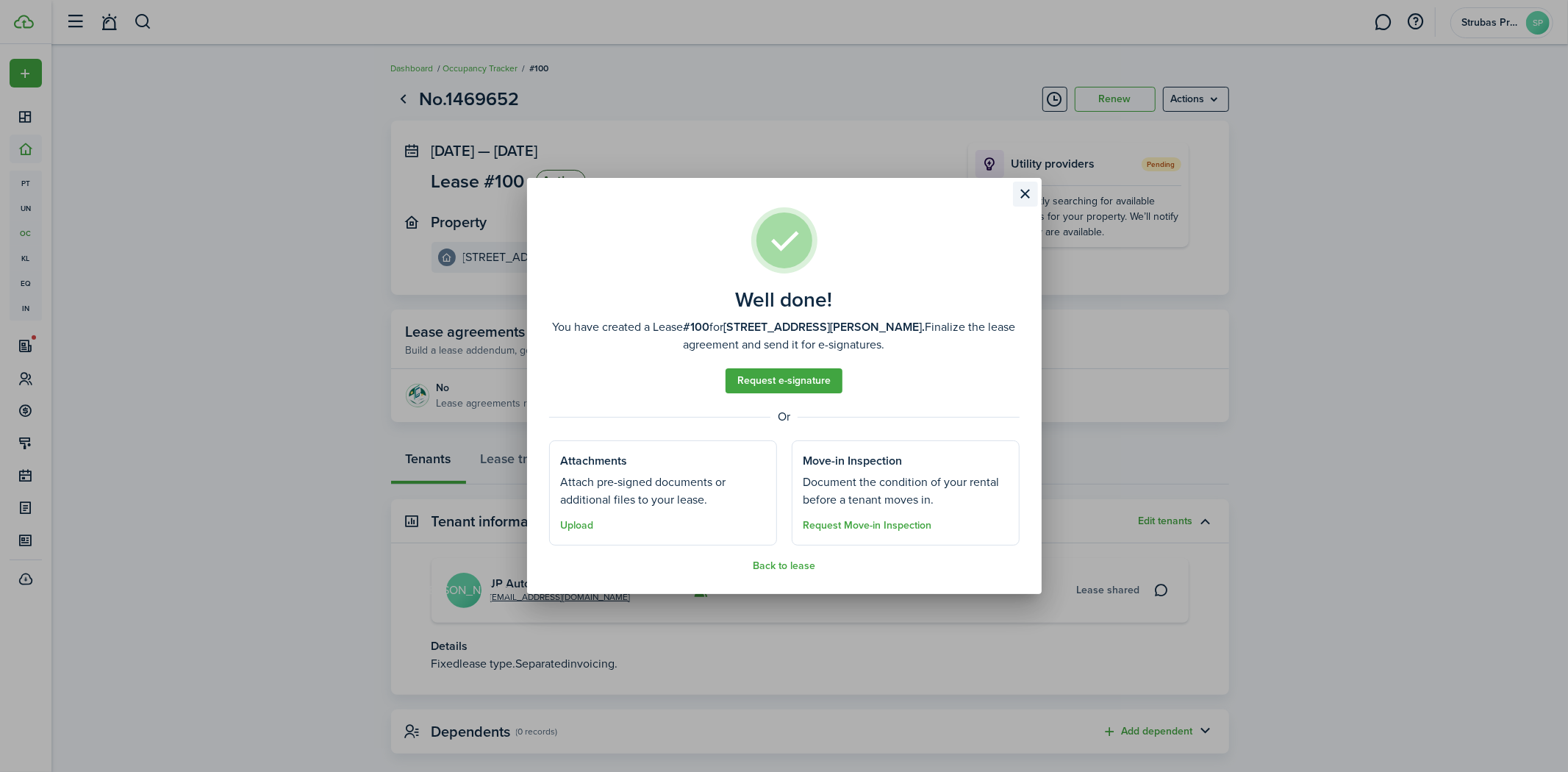
click at [1028, 196] on button "Close modal" at bounding box center [1025, 194] width 25 height 25
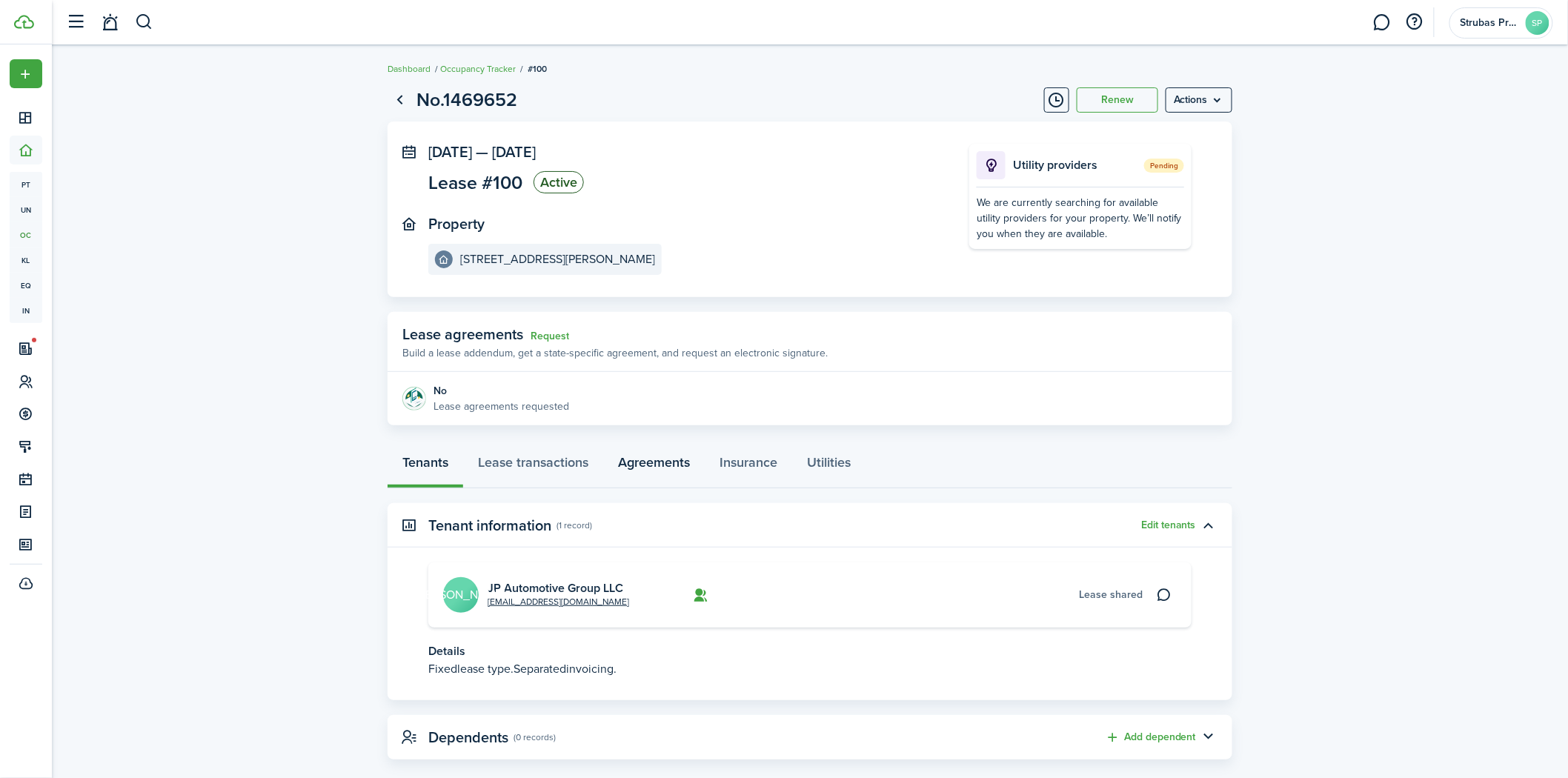
click at [638, 461] on link "Agreements" at bounding box center [653, 465] width 102 height 45
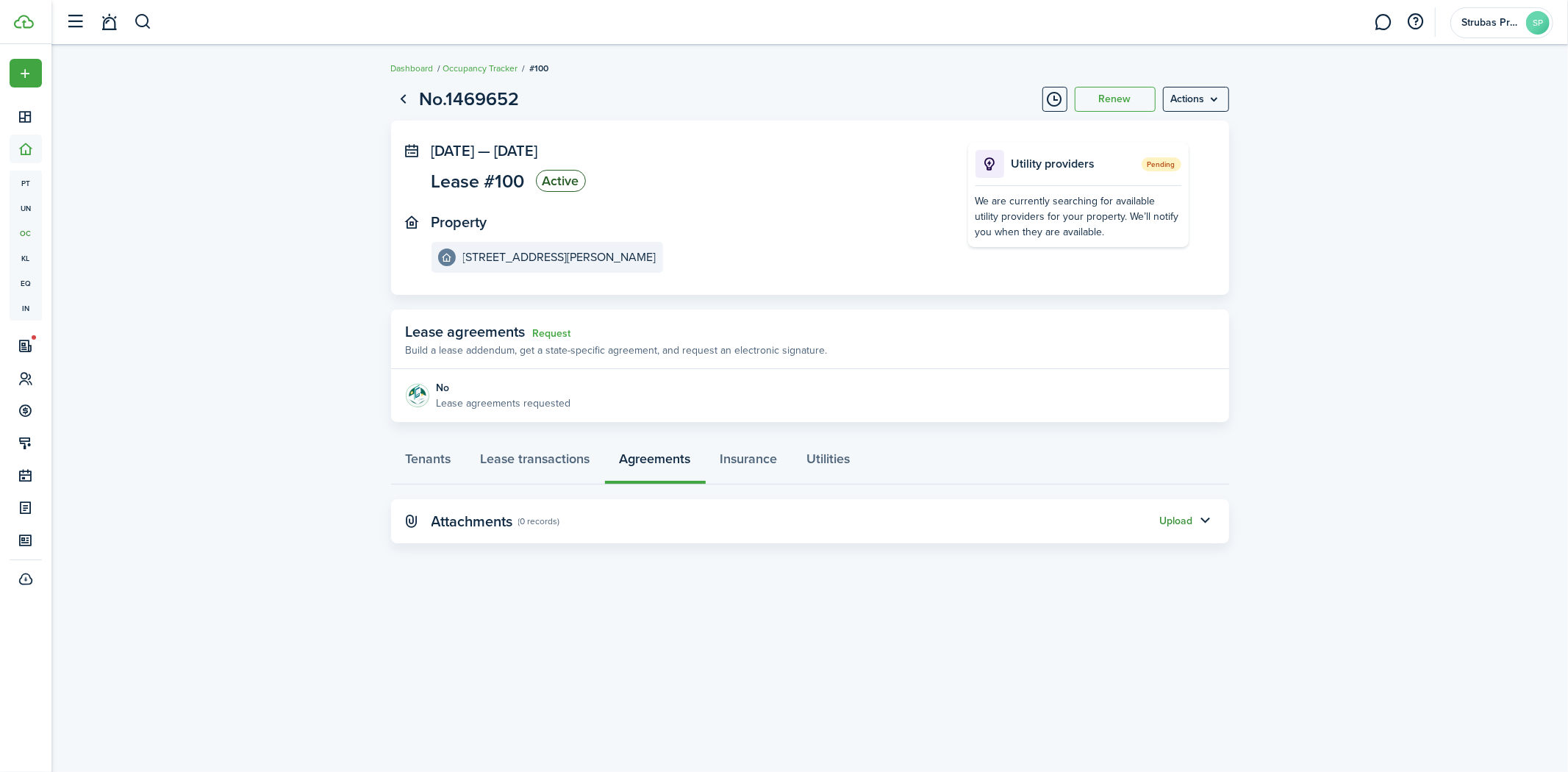
click at [1175, 518] on button "Upload" at bounding box center [1176, 521] width 33 height 11
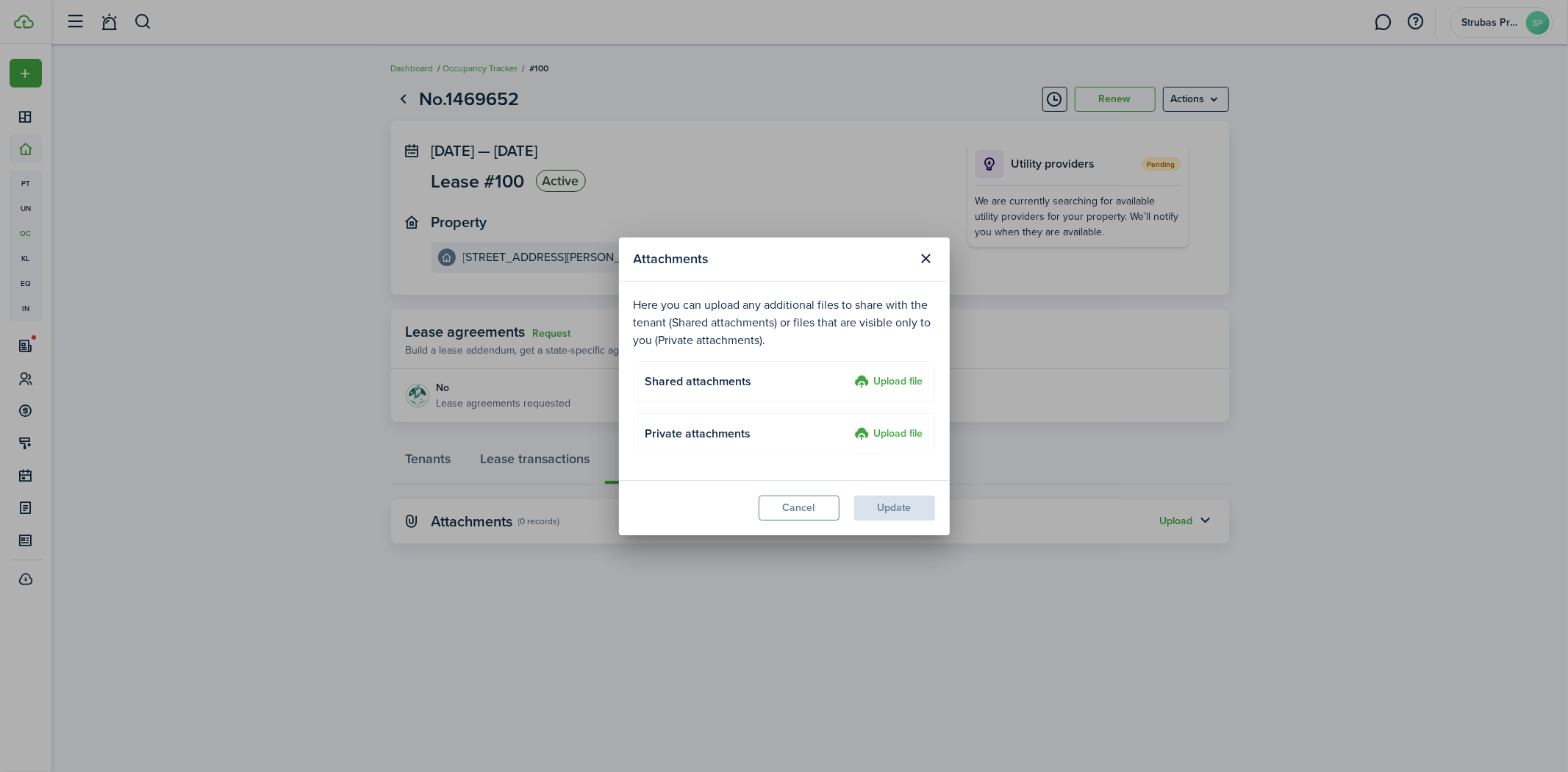
click at [898, 380] on label "Upload file" at bounding box center [889, 382] width 69 height 18
click at [850, 373] on input "Upload file" at bounding box center [850, 373] width 0 height 0
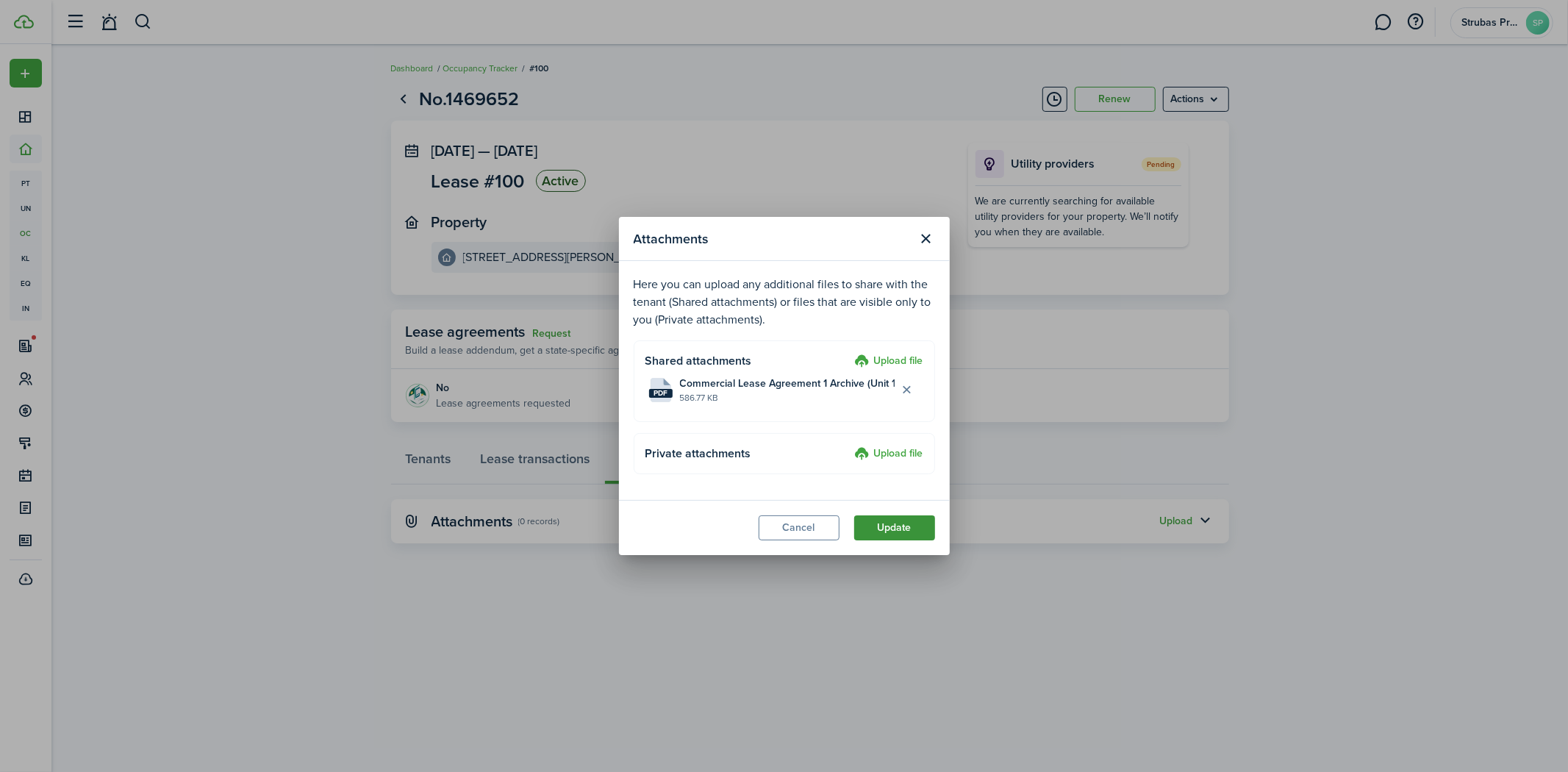
click at [898, 531] on button "Update" at bounding box center [895, 528] width 81 height 25
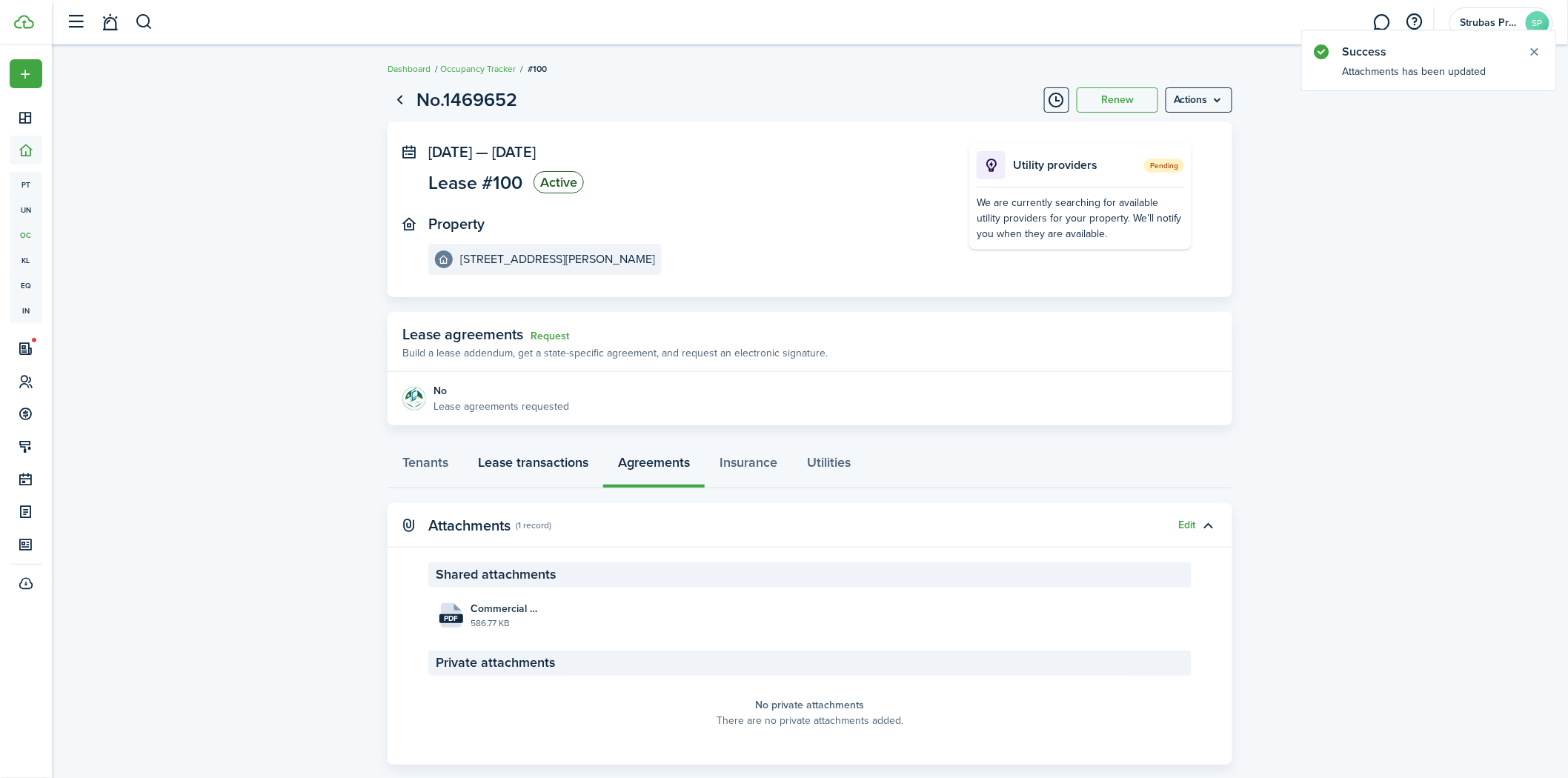
click at [524, 465] on link "Lease transactions" at bounding box center [533, 465] width 140 height 45
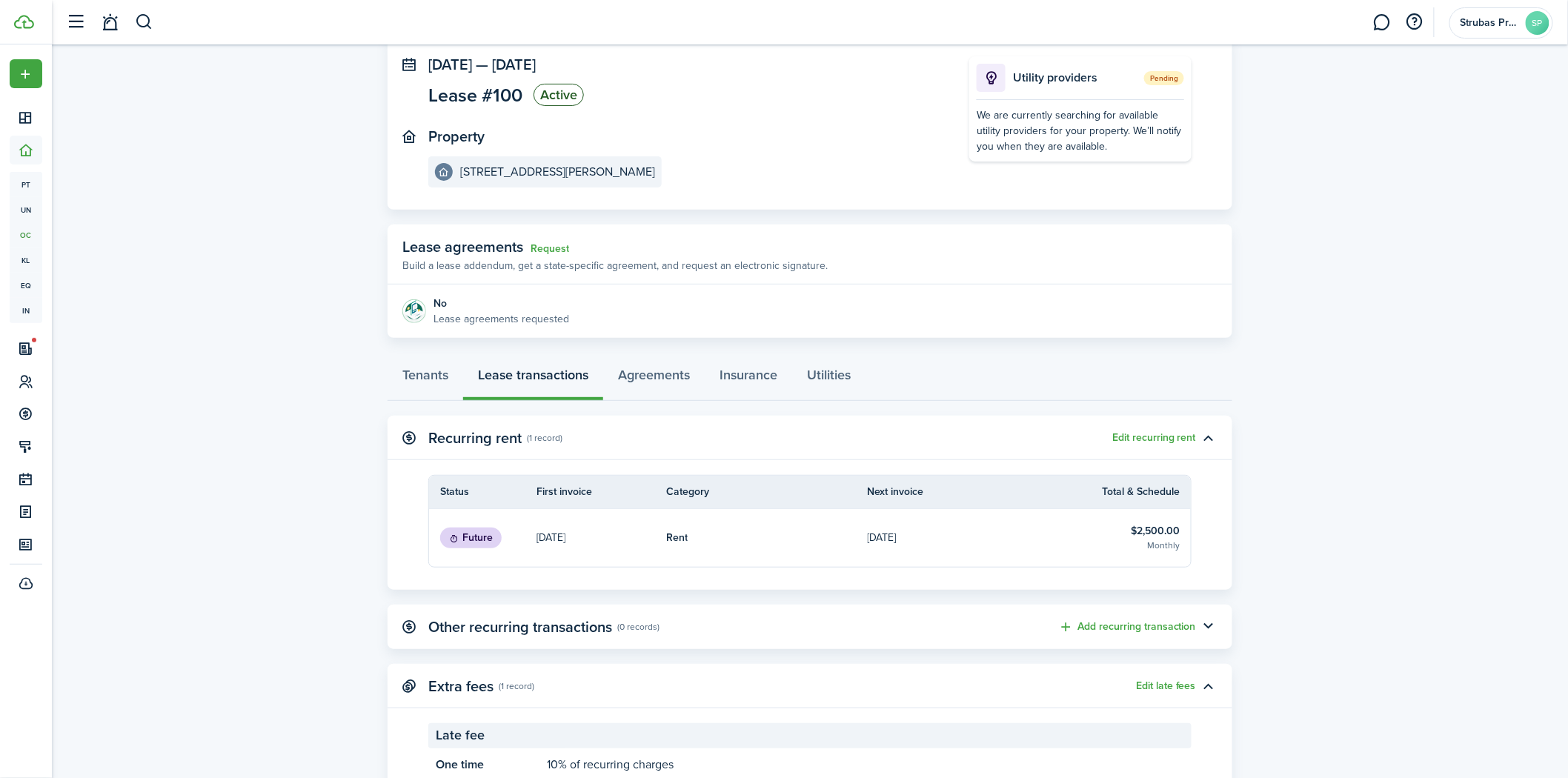
scroll to position [145, 0]
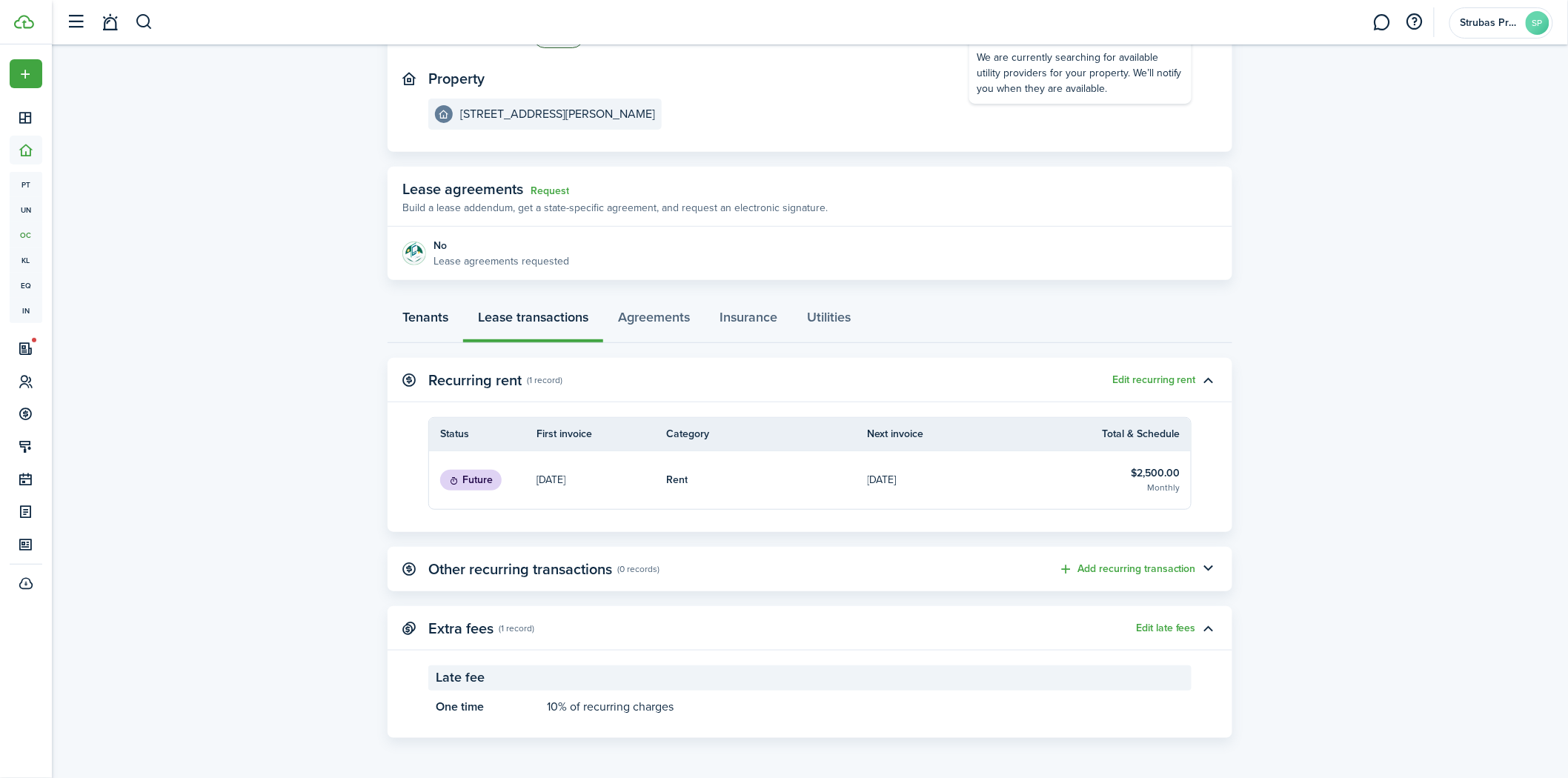
click at [435, 315] on link "Tenants" at bounding box center [425, 320] width 76 height 45
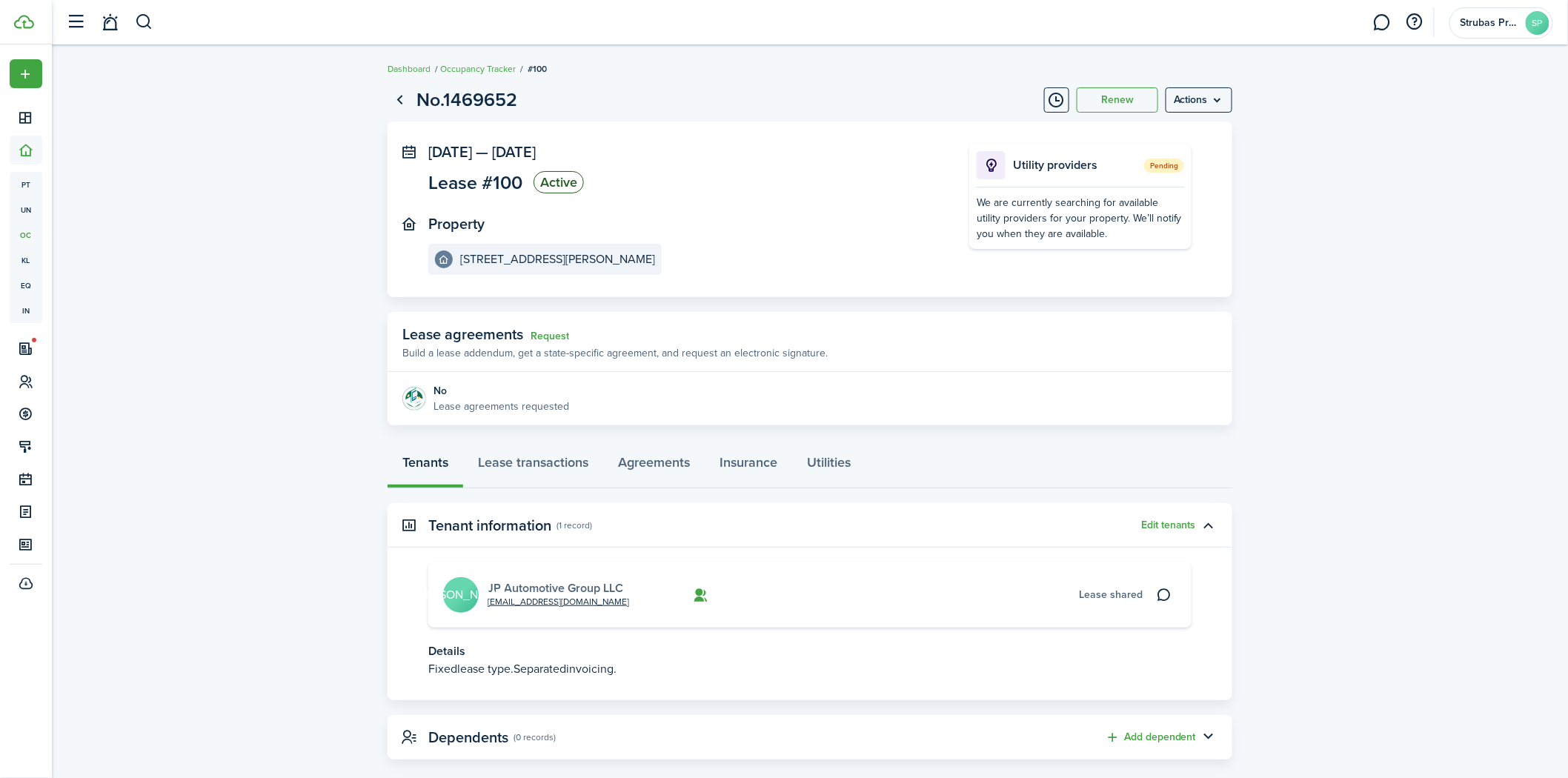
click at [535, 595] on link "JP Automotive Group LLC" at bounding box center [555, 588] width 136 height 17
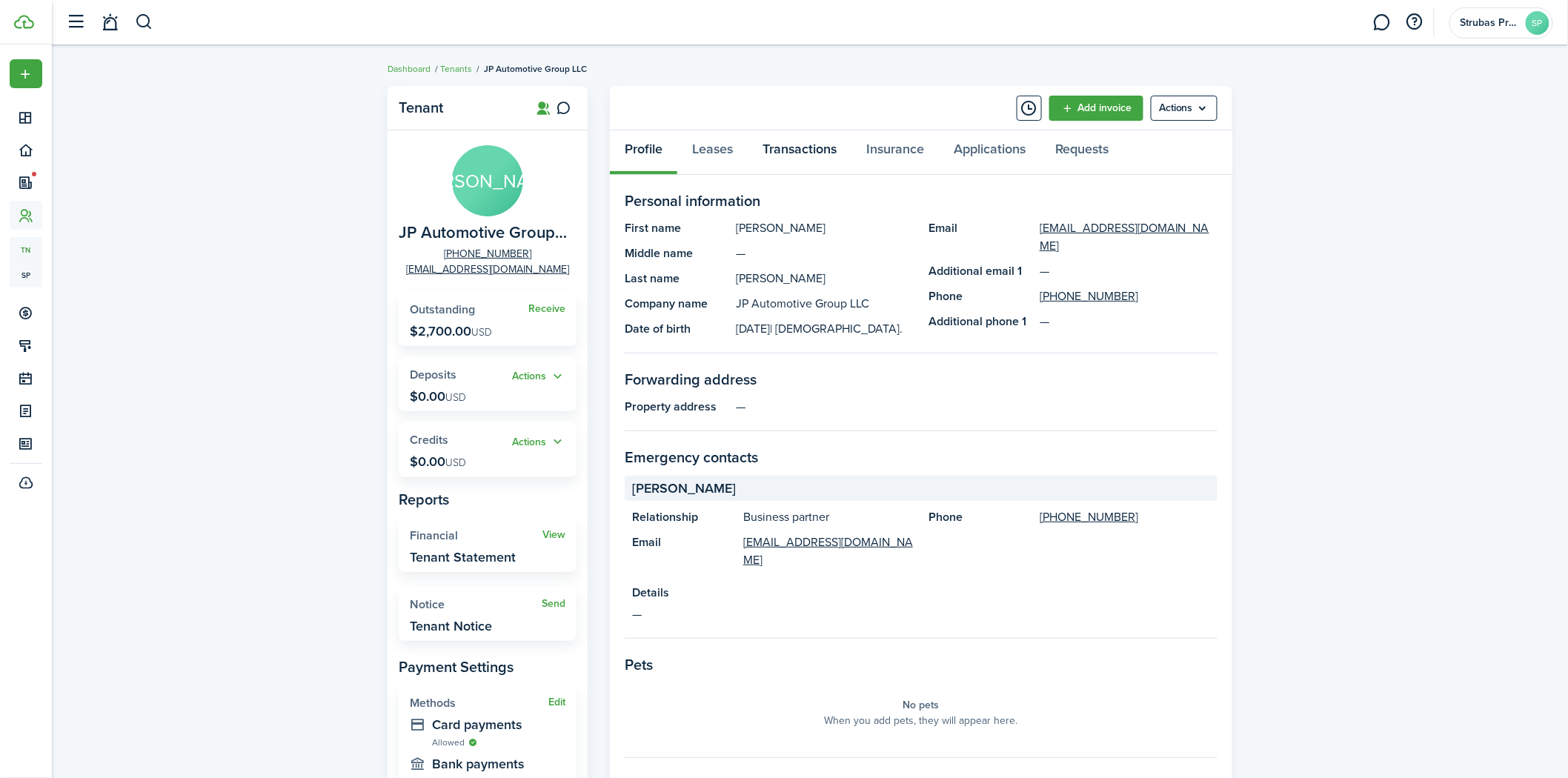
click at [822, 146] on link "Transactions" at bounding box center [799, 152] width 104 height 45
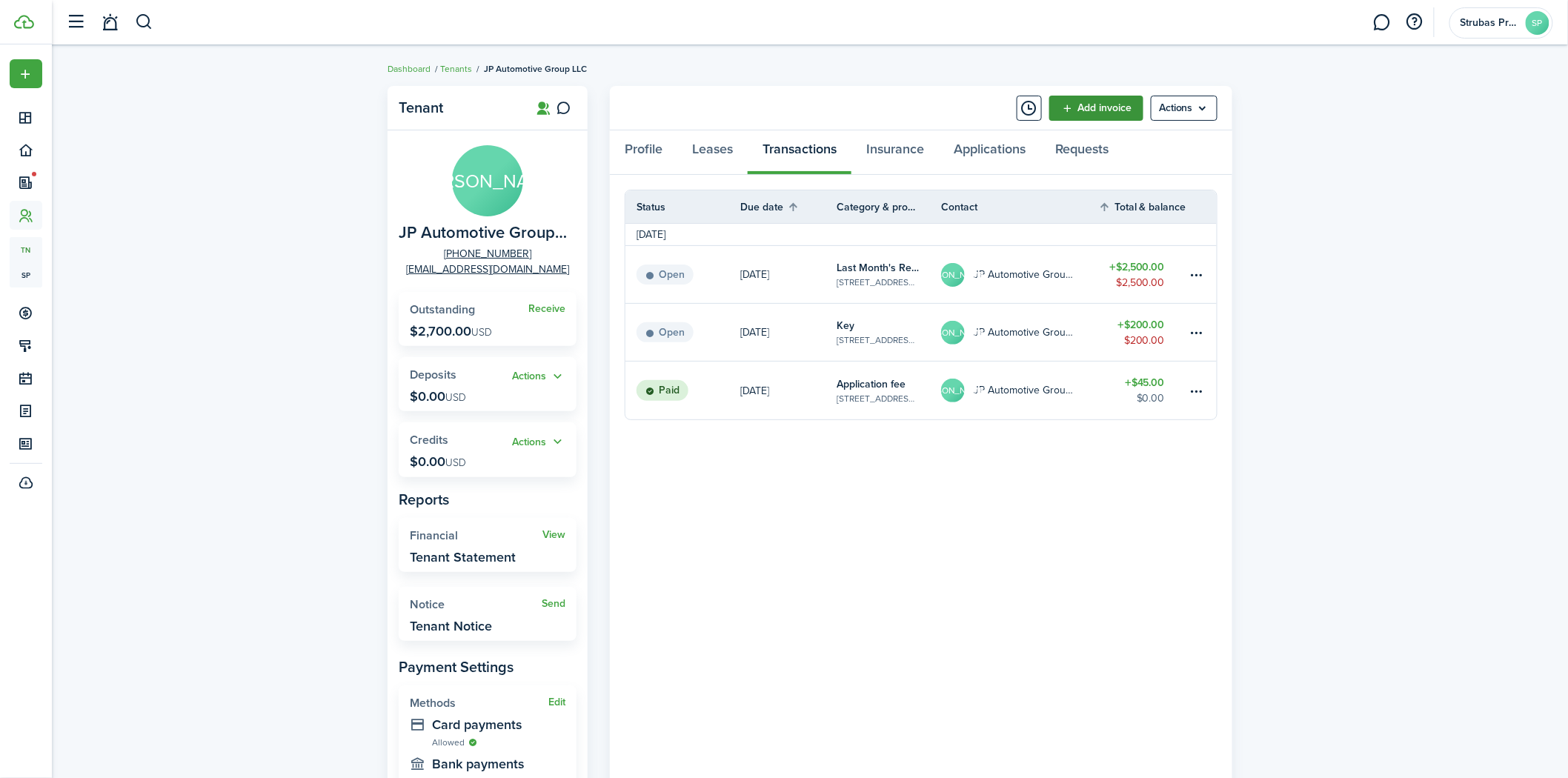
click at [1124, 108] on link "Add invoice" at bounding box center [1096, 108] width 94 height 26
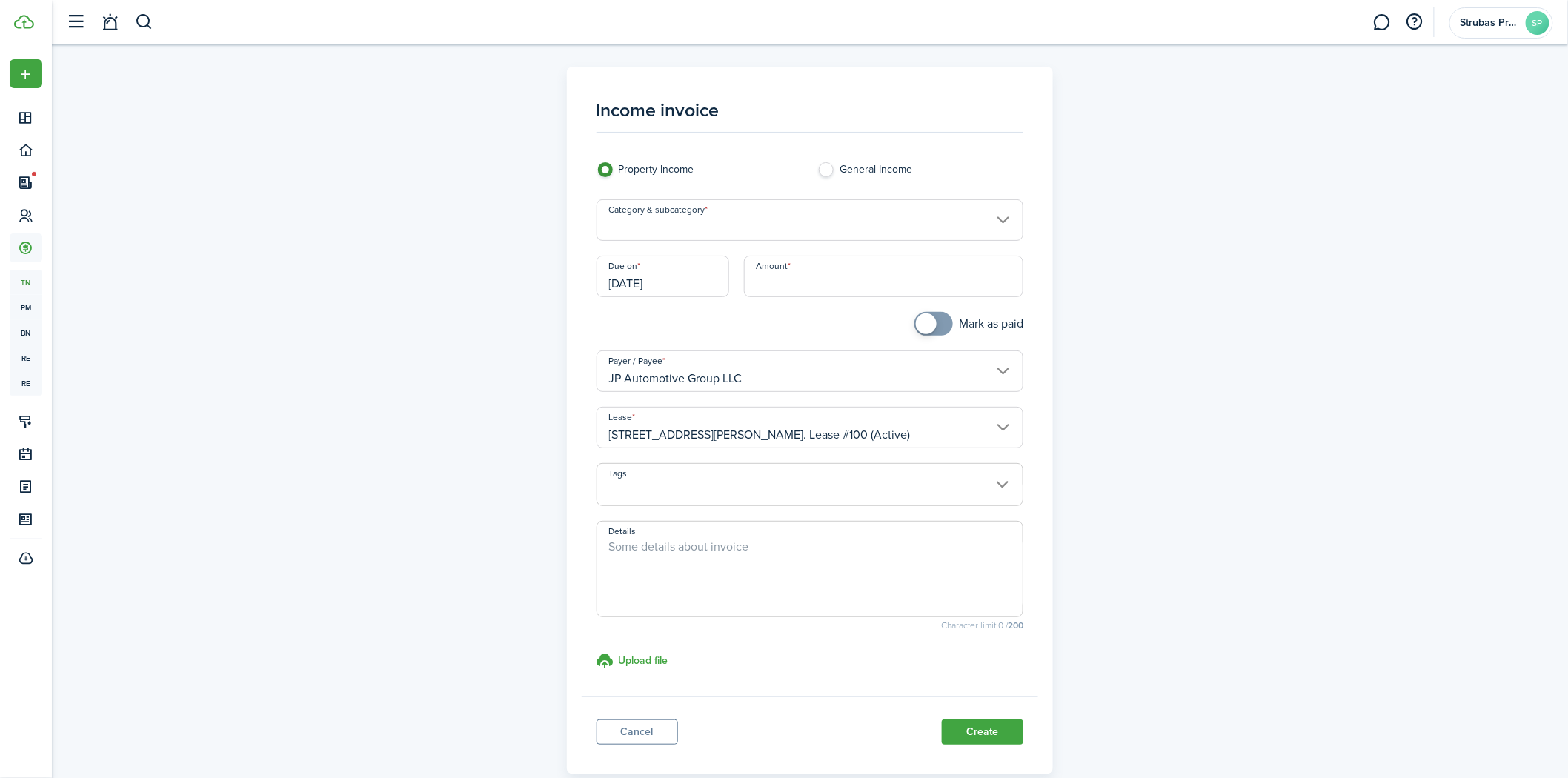
click at [762, 273] on input "Amount" at bounding box center [883, 276] width 280 height 42
type input "$2,500.00"
click at [731, 498] on span at bounding box center [810, 493] width 426 height 26
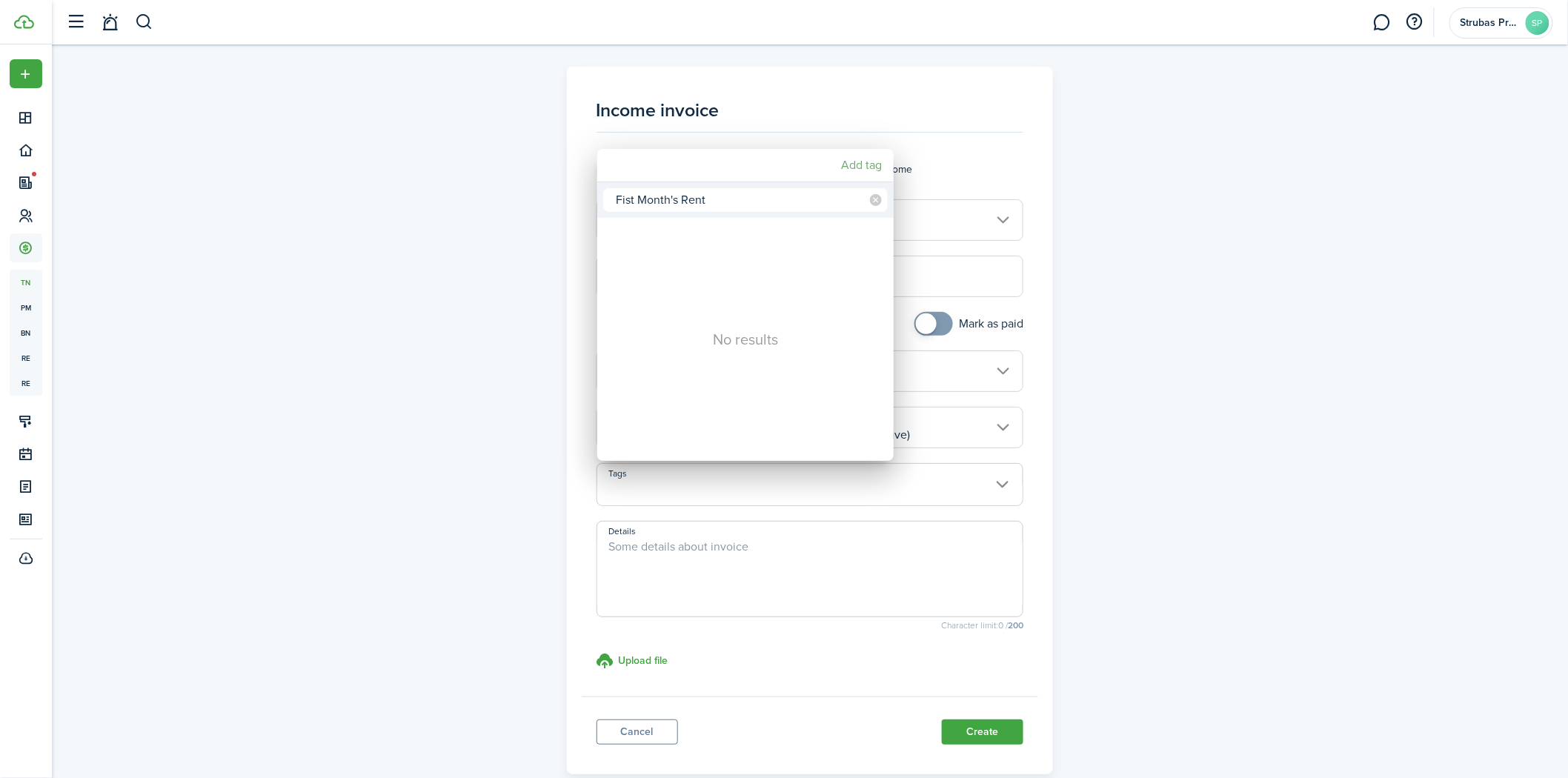
type input "Fist Month's Rent"
click at [862, 163] on mbsc-button "Add tag" at bounding box center [860, 165] width 52 height 27
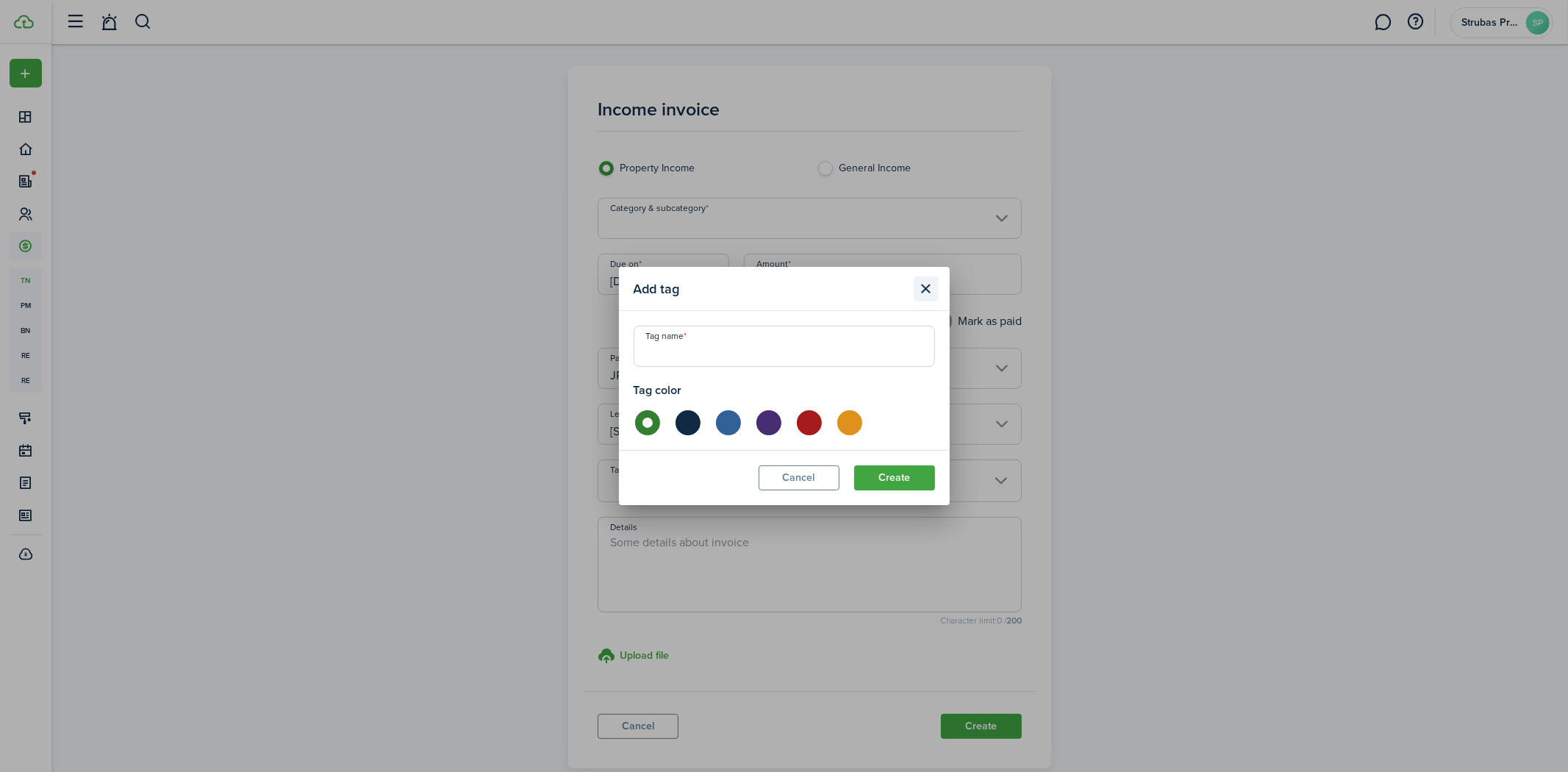
click at [922, 286] on button "Close modal" at bounding box center [926, 288] width 25 height 25
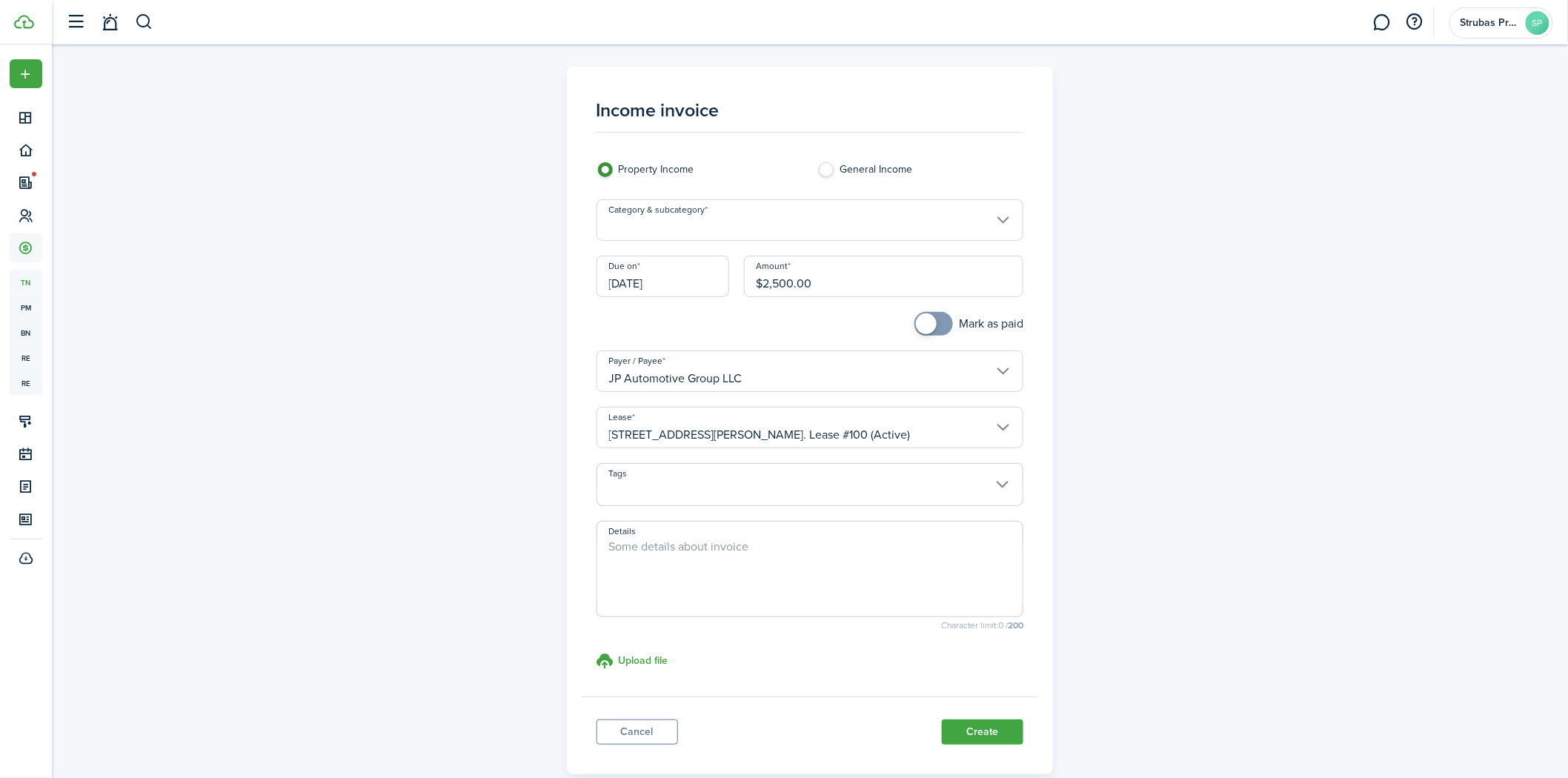
click at [743, 220] on input "Category & subcategory" at bounding box center [810, 220] width 427 height 42
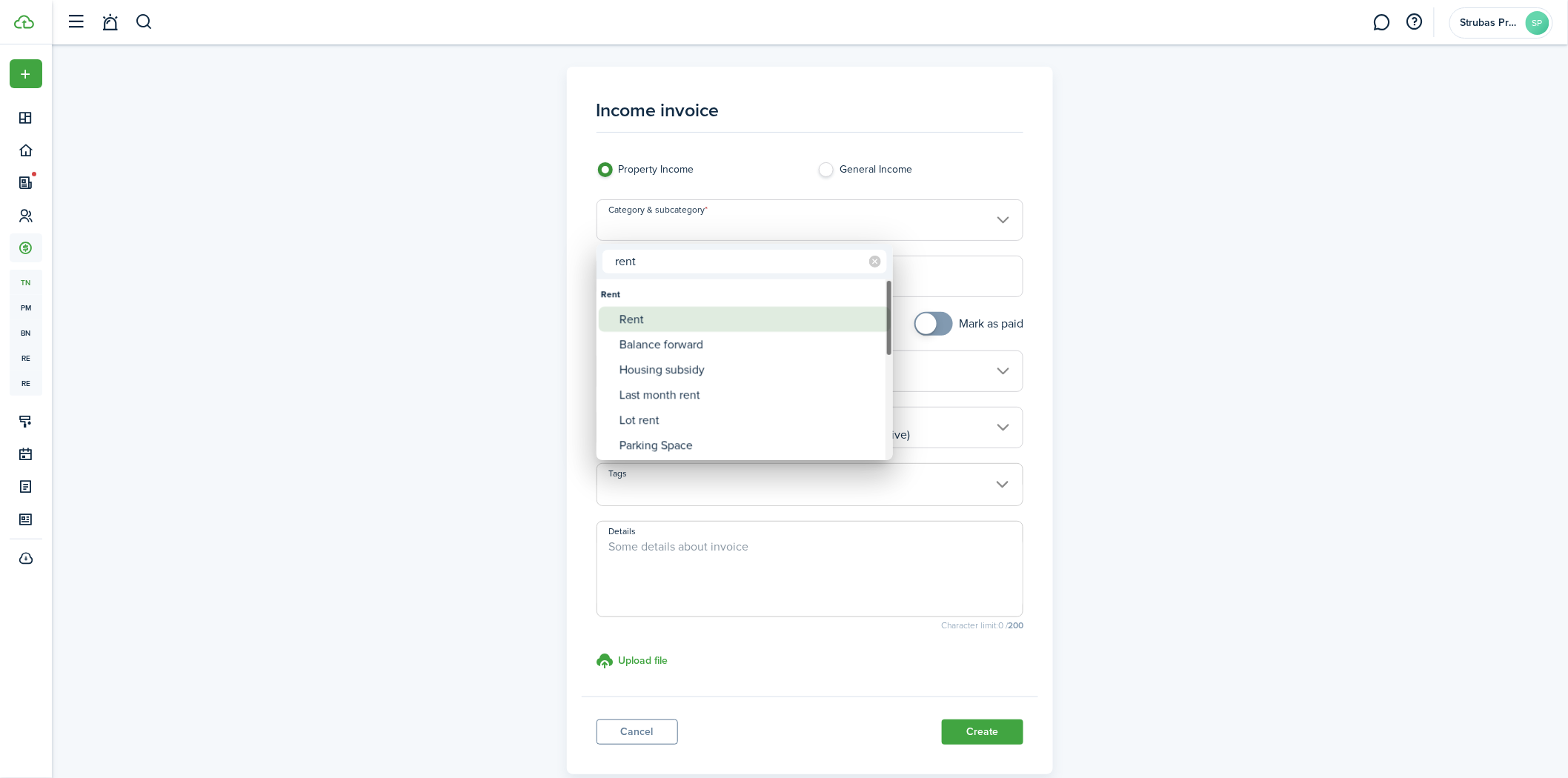
type input "rent"
click at [653, 317] on div "Rent" at bounding box center [750, 319] width 262 height 26
type input "Rent"
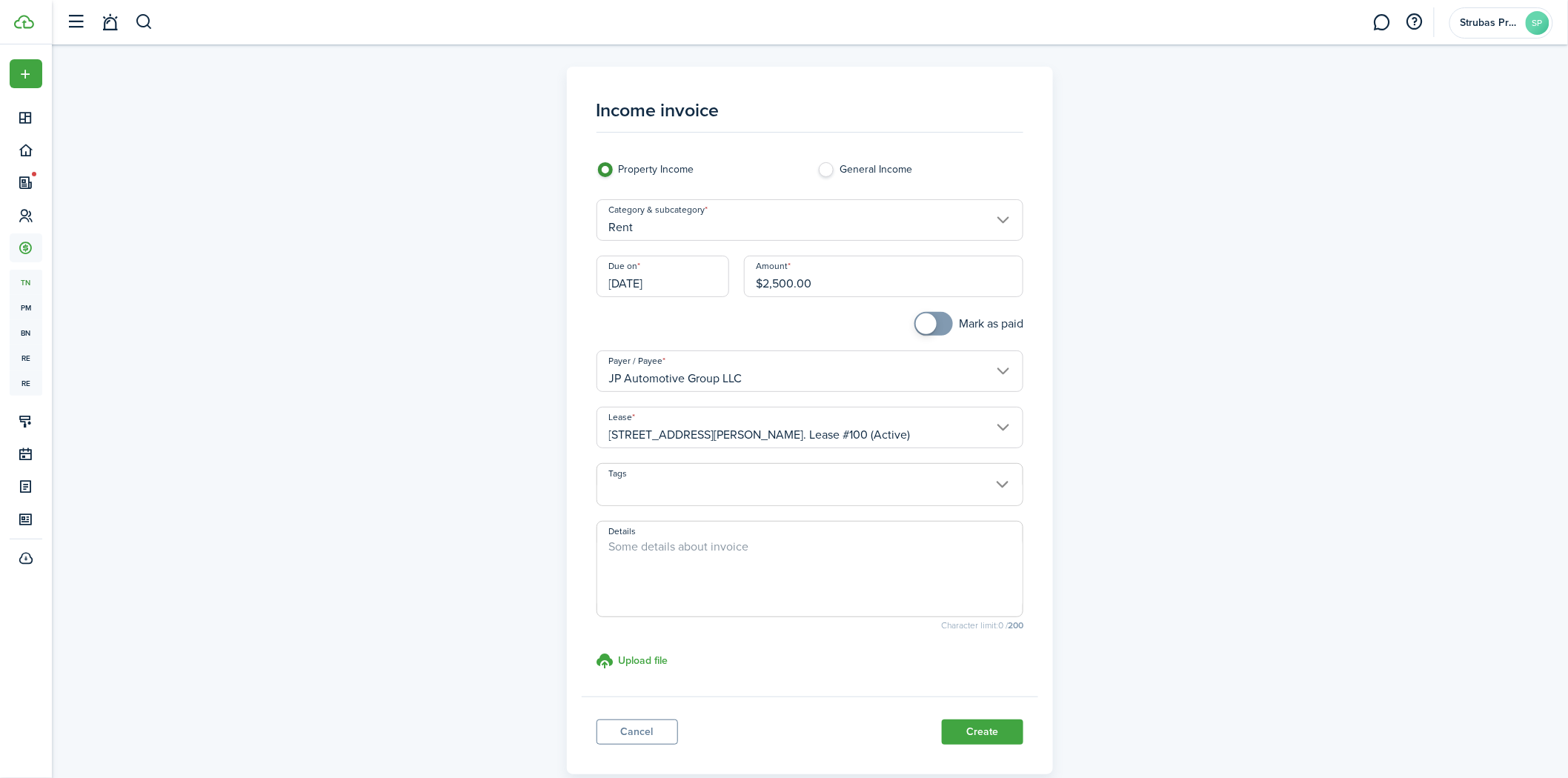
scroll to position [82, 0]
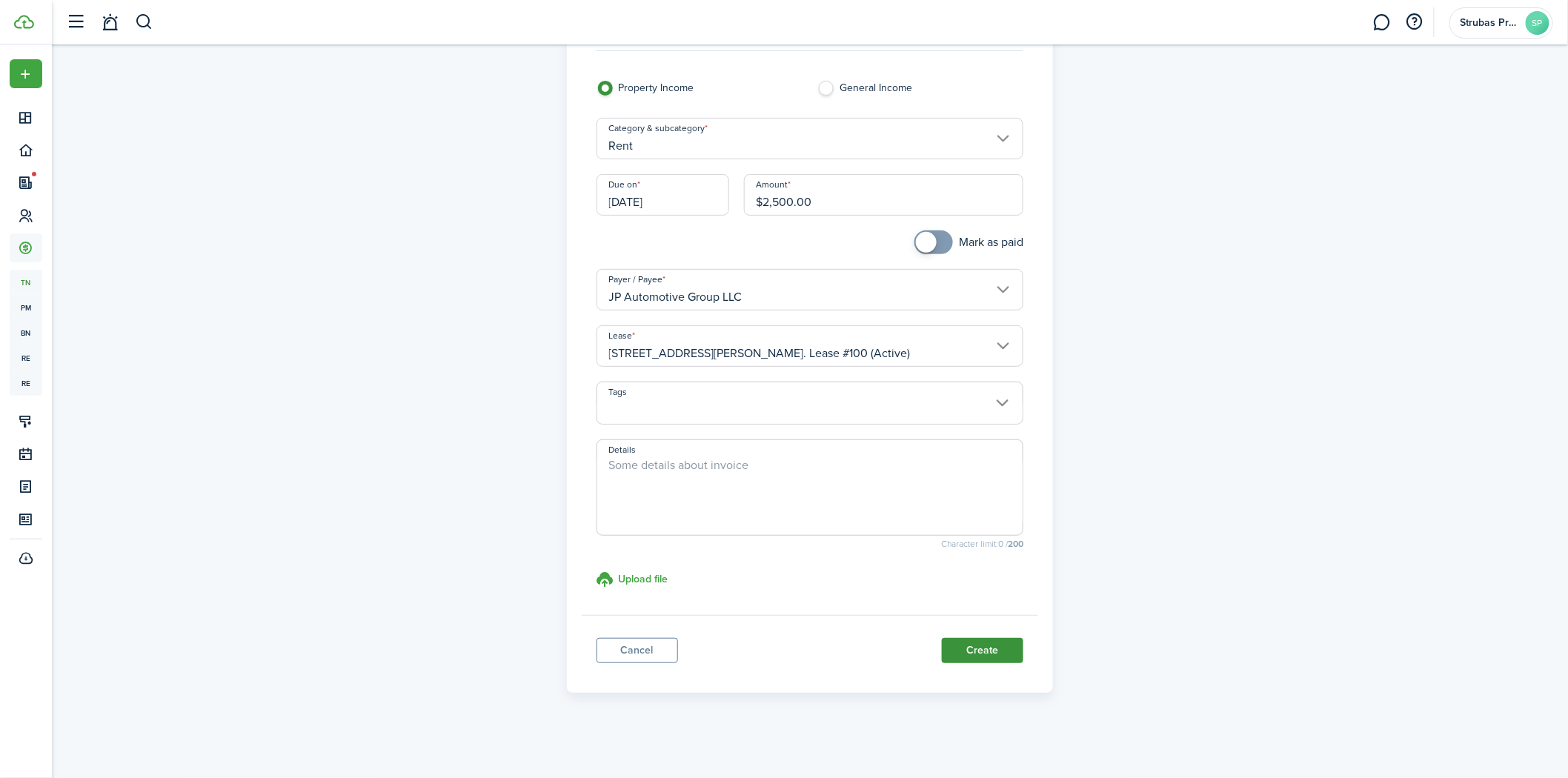
click at [969, 642] on button "Create" at bounding box center [983, 651] width 82 height 26
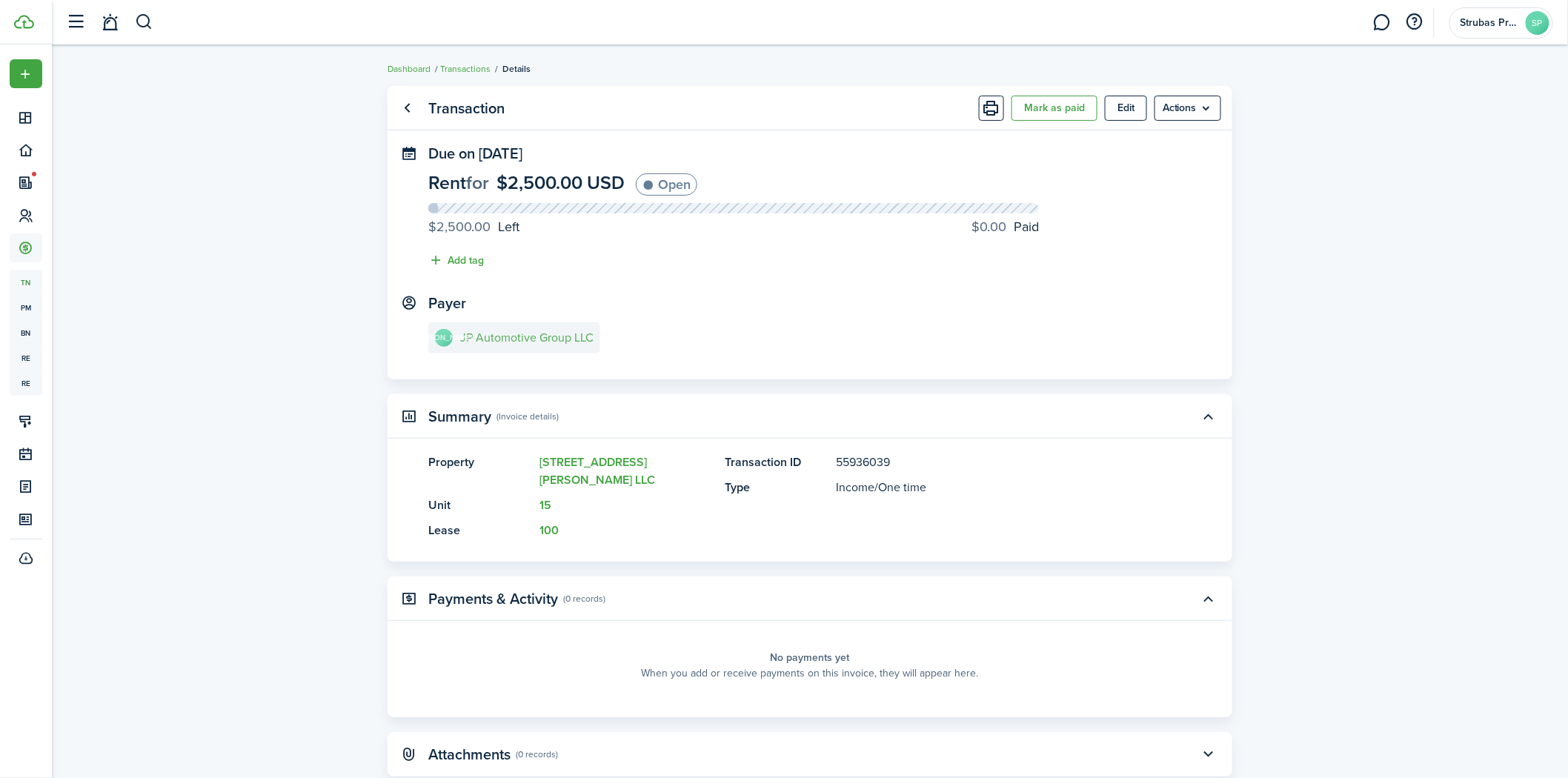
click at [485, 349] on link "JA JP Automotive Group LLC" at bounding box center [514, 337] width 172 height 31
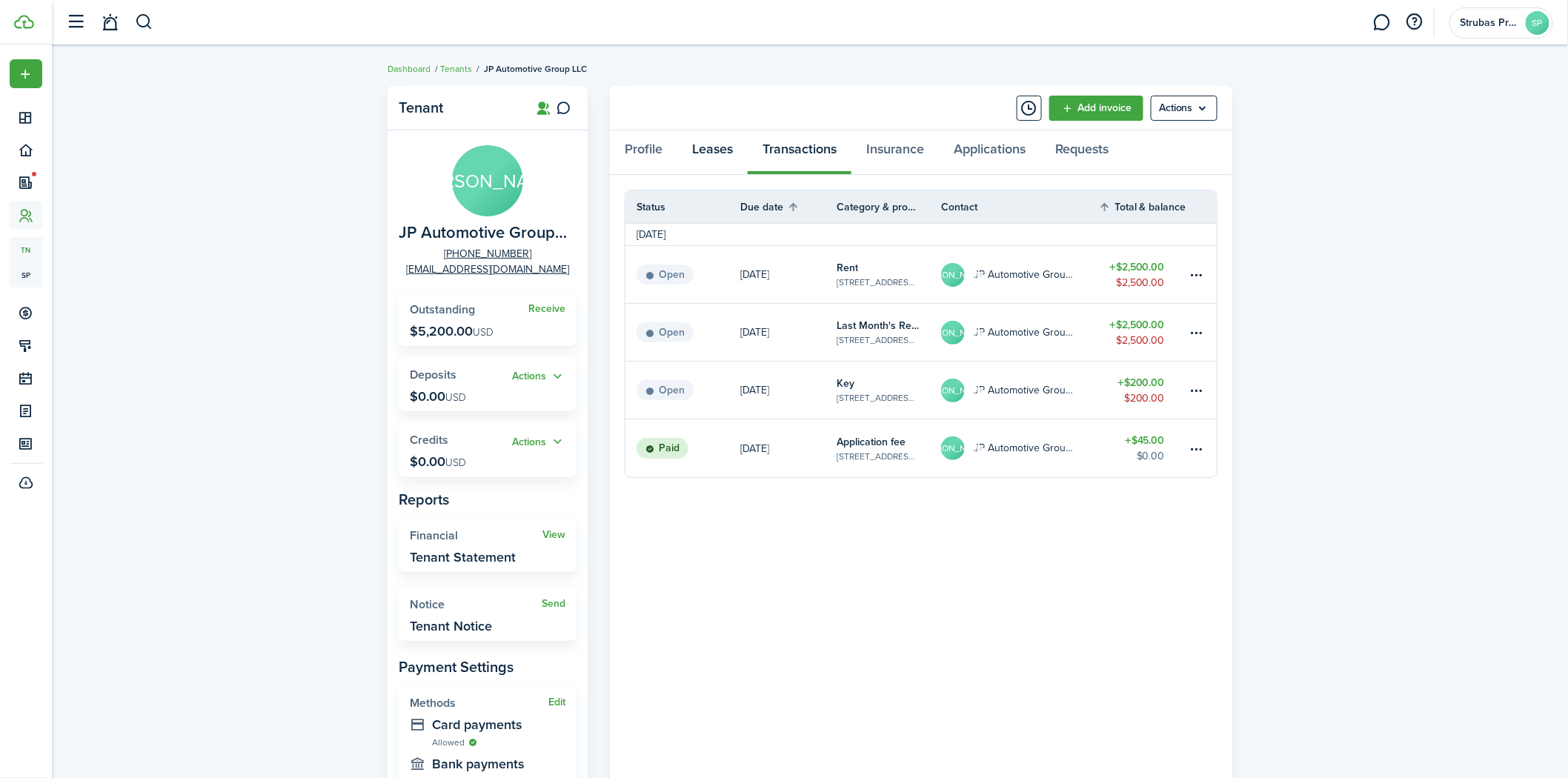
click at [734, 150] on link "Leases" at bounding box center [712, 152] width 70 height 45
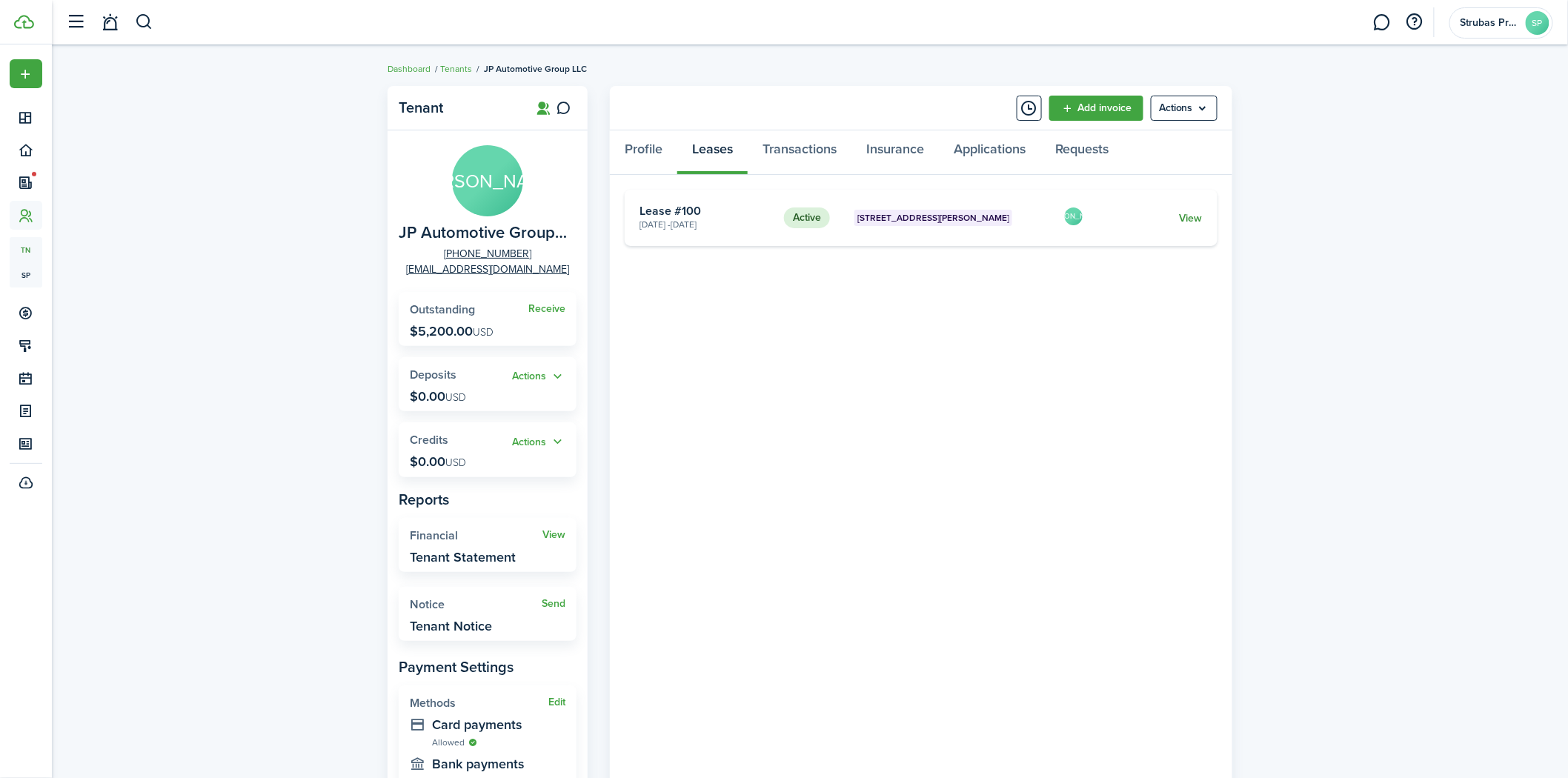
click at [1193, 217] on link "View" at bounding box center [1191, 218] width 23 height 15
